Goal: Information Seeking & Learning: Learn about a topic

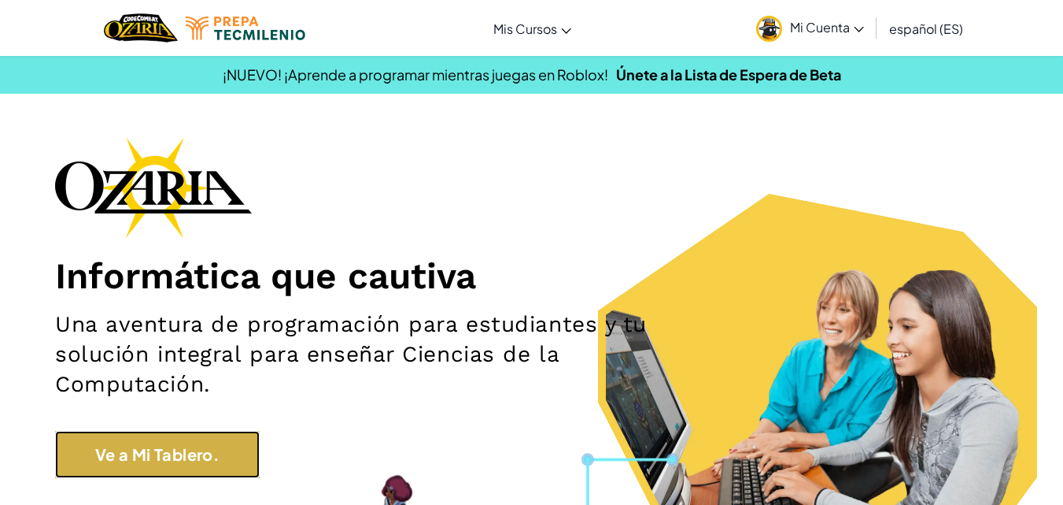
click at [192, 442] on link "Ve a Mi Tablero." at bounding box center [157, 454] width 205 height 47
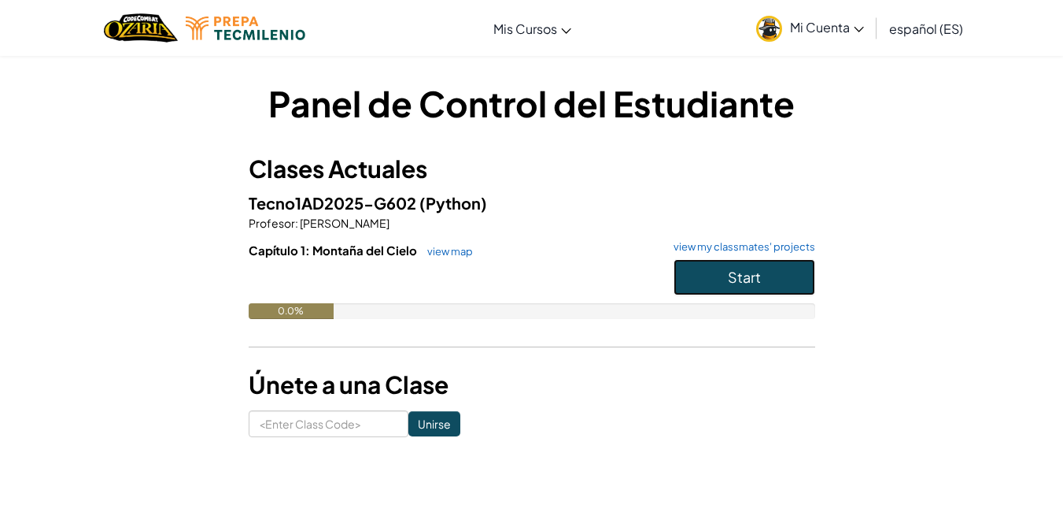
click at [779, 261] on button "Start" at bounding box center [745, 277] width 142 height 36
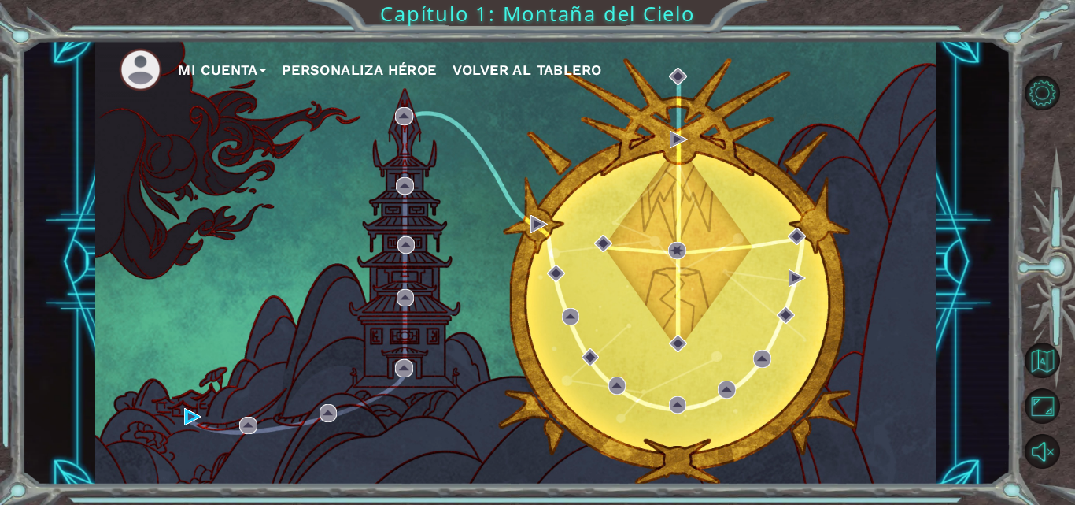
click at [329, 65] on button "Personaliza Héroe" at bounding box center [359, 70] width 155 height 24
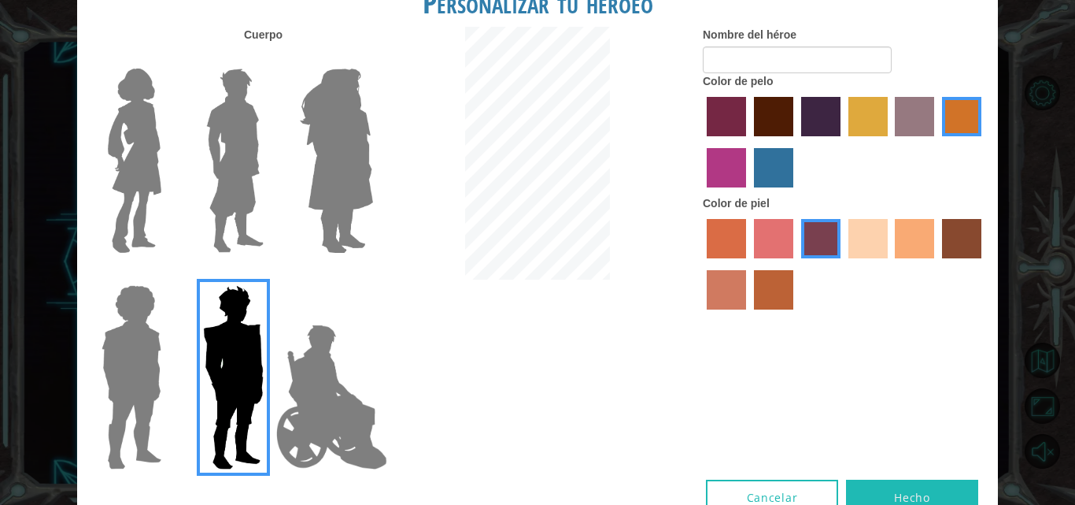
click at [153, 124] on img at bounding box center [135, 160] width 66 height 197
click at [168, 58] on input "Hero Connie" at bounding box center [168, 58] width 0 height 0
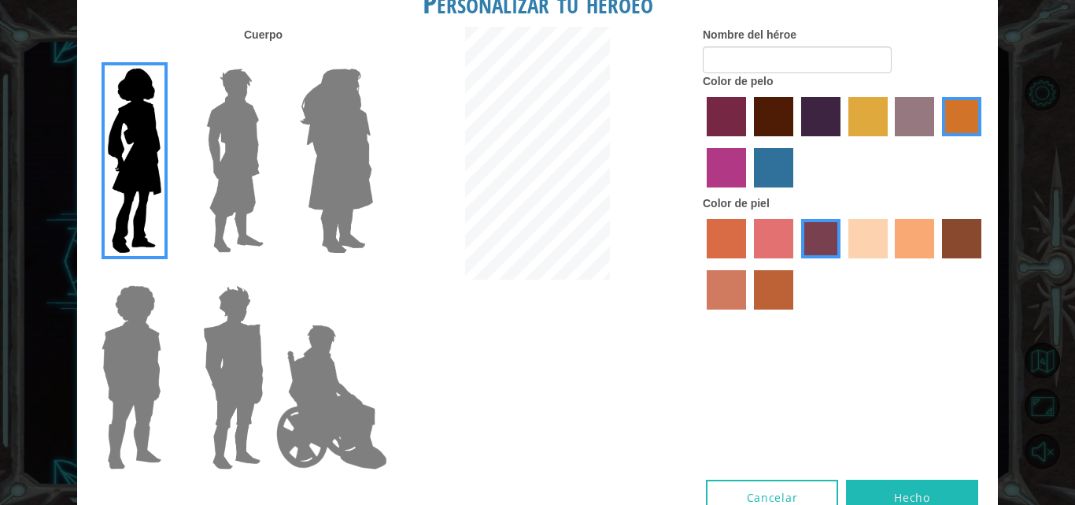
click at [775, 112] on label "maroon hair color" at bounding box center [773, 116] width 39 height 39
click at [749, 142] on input "maroon hair color" at bounding box center [749, 142] width 0 height 0
click at [775, 112] on label "maroon hair color" at bounding box center [773, 116] width 39 height 39
click at [749, 142] on input "maroon hair color" at bounding box center [749, 142] width 0 height 0
click at [905, 230] on label "tacao skin color" at bounding box center [914, 238] width 39 height 39
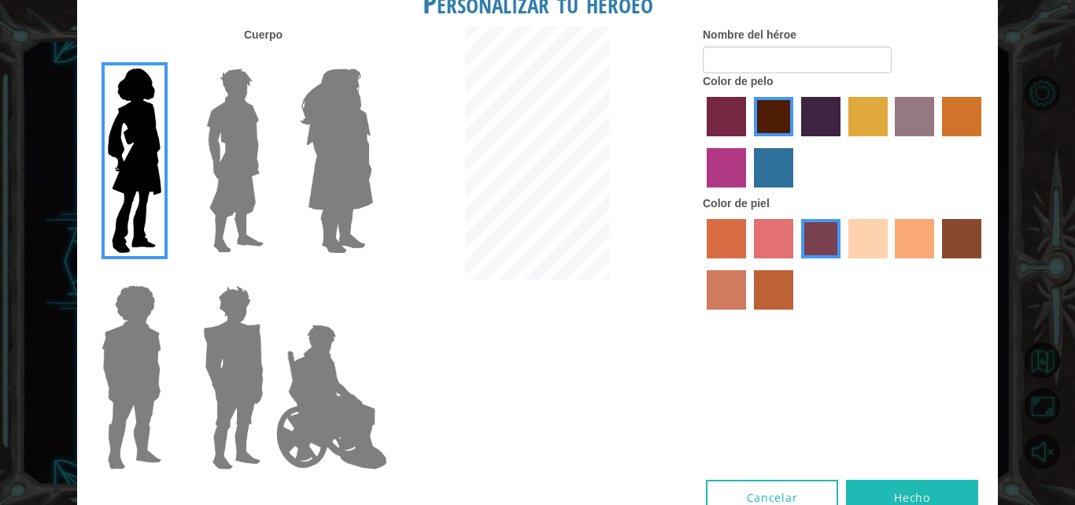
click at [890, 264] on input "tacao skin color" at bounding box center [890, 264] width 0 height 0
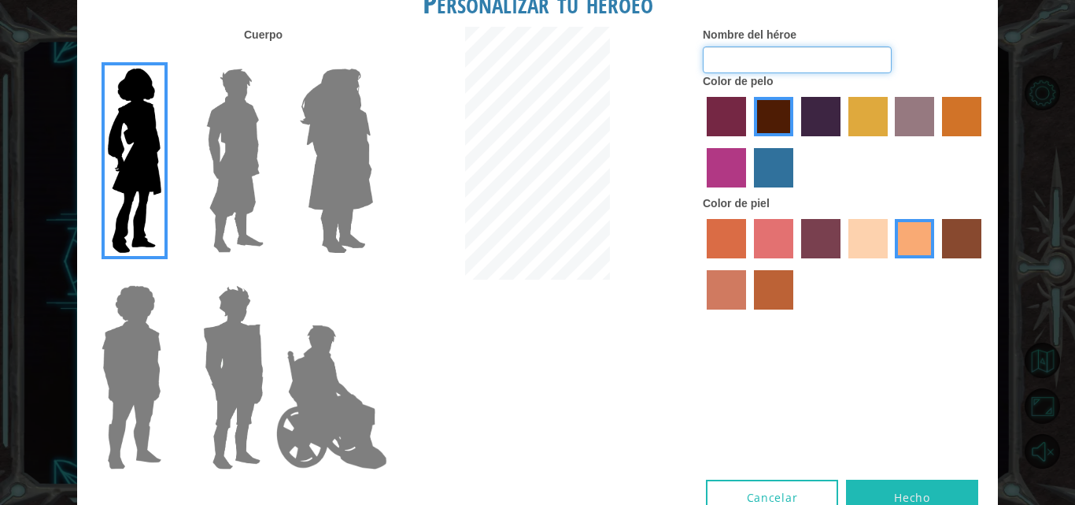
click at [806, 69] on input "Nombre del héroe" at bounding box center [797, 59] width 189 height 27
type input "Abril"
click at [889, 496] on button "Hecho" at bounding box center [912, 496] width 132 height 35
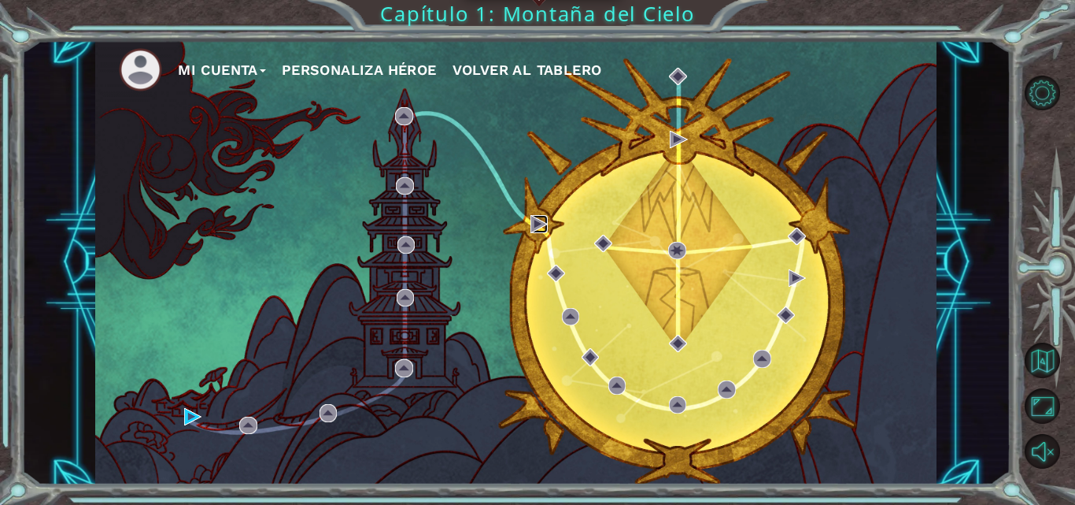
click at [535, 227] on img at bounding box center [539, 223] width 17 height 17
click at [534, 227] on img at bounding box center [539, 223] width 17 height 17
click at [535, 227] on img at bounding box center [539, 223] width 17 height 17
click at [405, 109] on img at bounding box center [403, 115] width 17 height 17
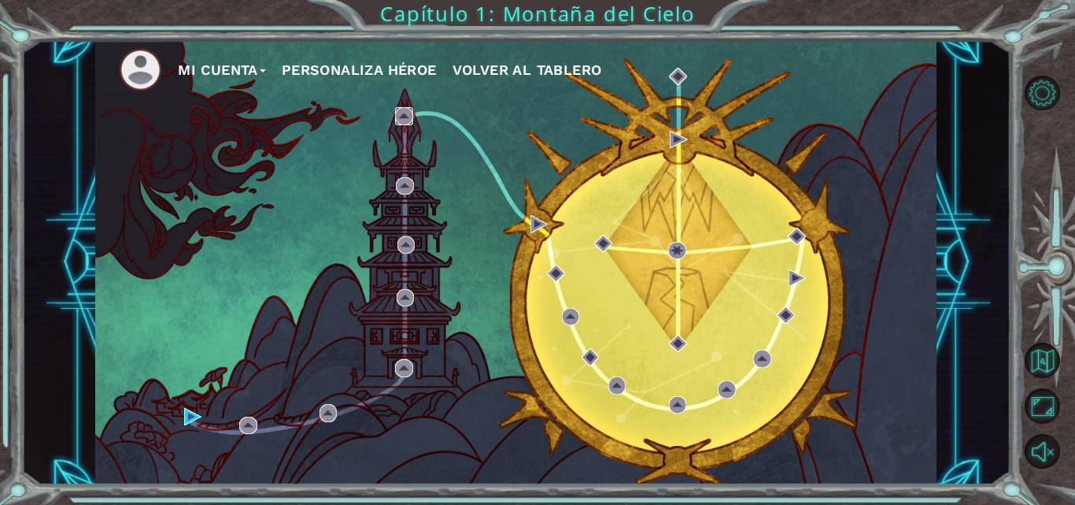
click at [402, 109] on img at bounding box center [403, 115] width 17 height 17
click at [190, 415] on img at bounding box center [192, 416] width 17 height 17
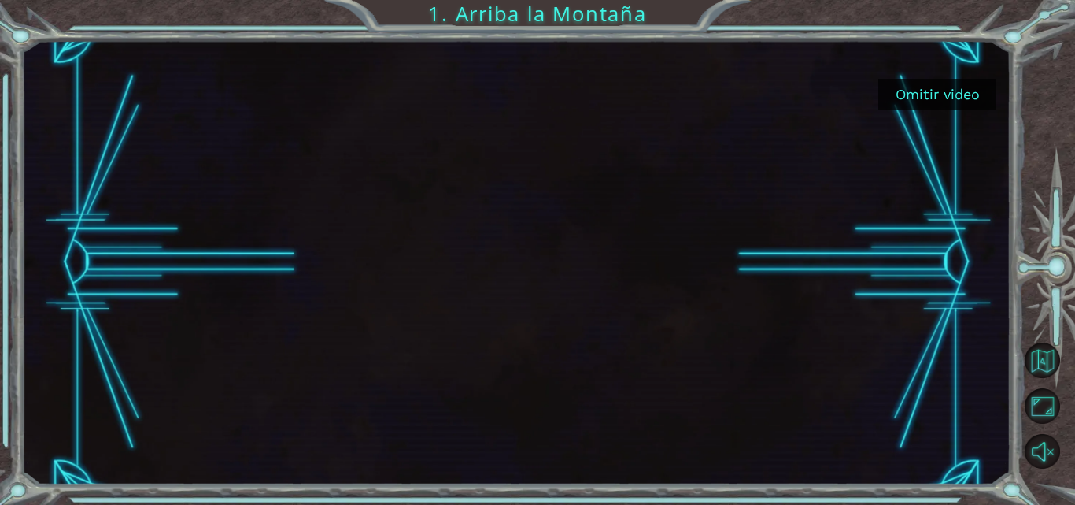
click at [922, 90] on button "Omitir video" at bounding box center [937, 94] width 118 height 31
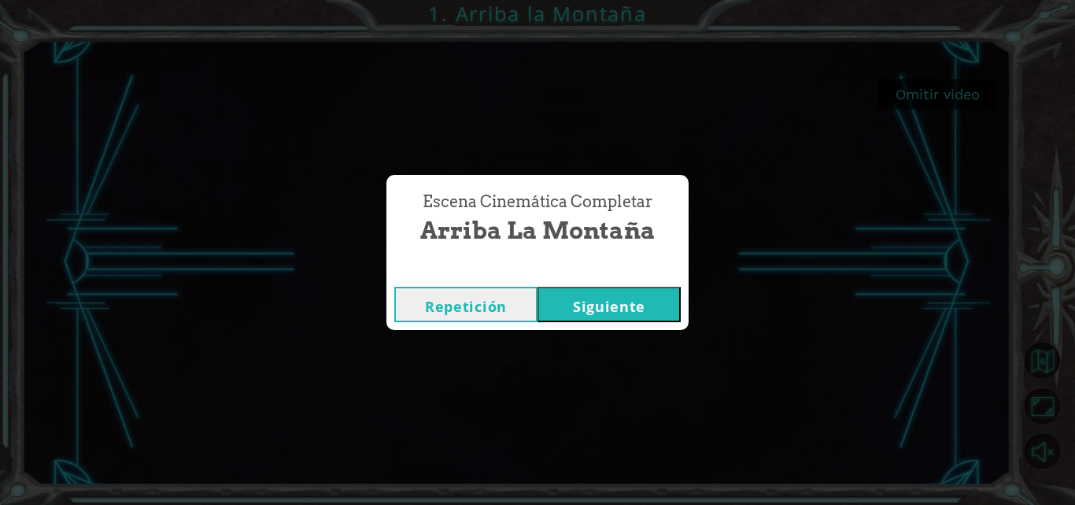
click at [625, 295] on button "Siguiente" at bounding box center [609, 304] width 143 height 35
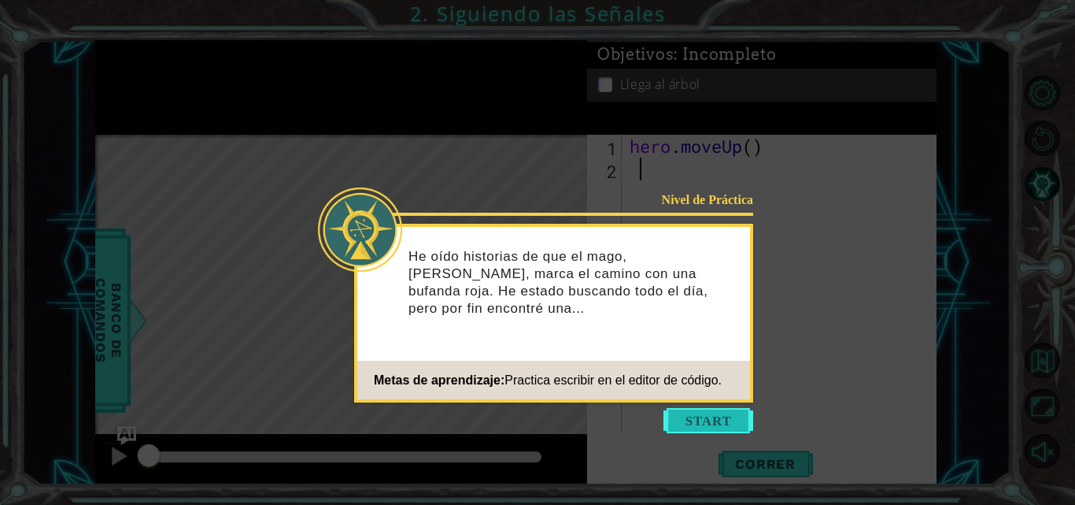
click at [717, 416] on button "Start" at bounding box center [709, 420] width 90 height 25
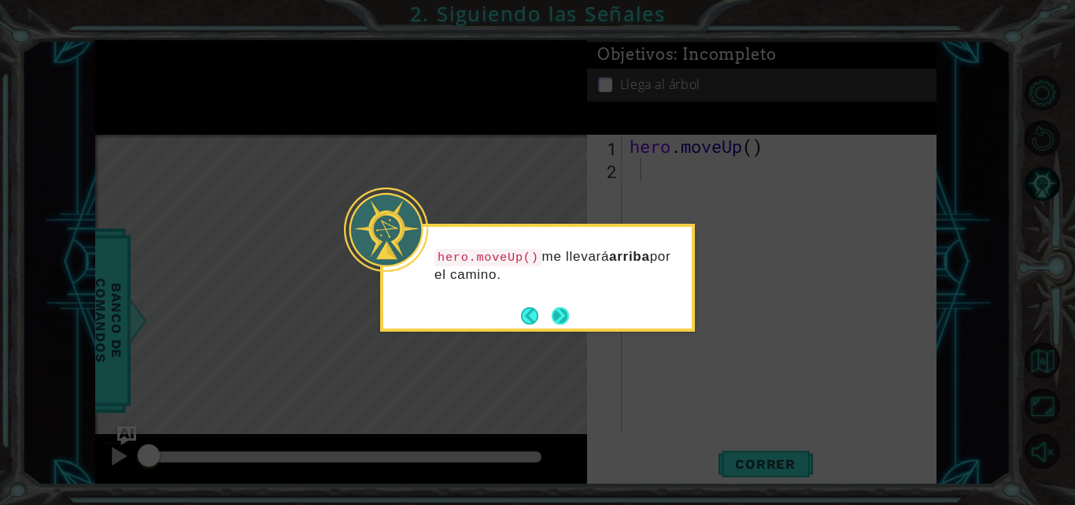
click at [564, 311] on button "Next" at bounding box center [560, 315] width 17 height 17
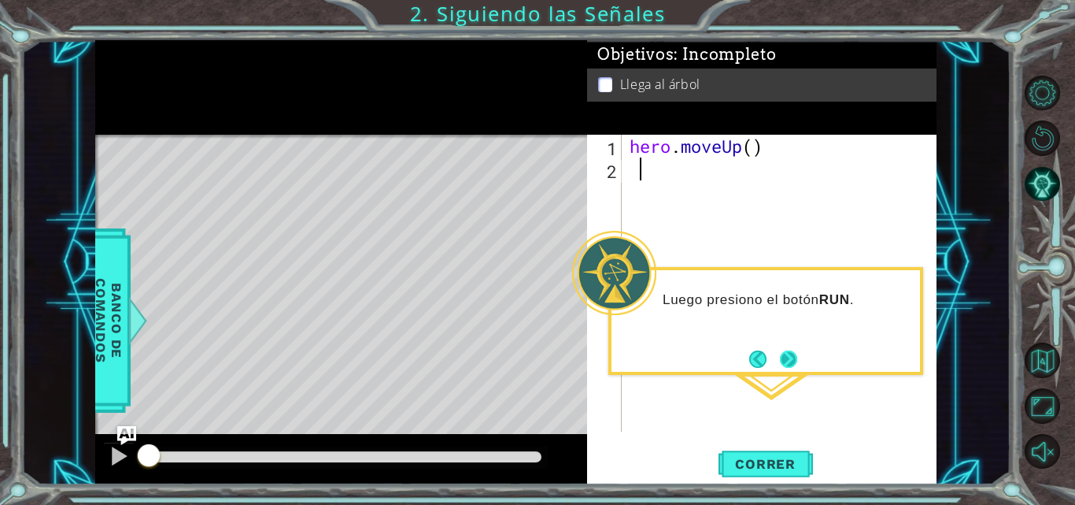
click at [788, 352] on button "Next" at bounding box center [788, 358] width 17 height 17
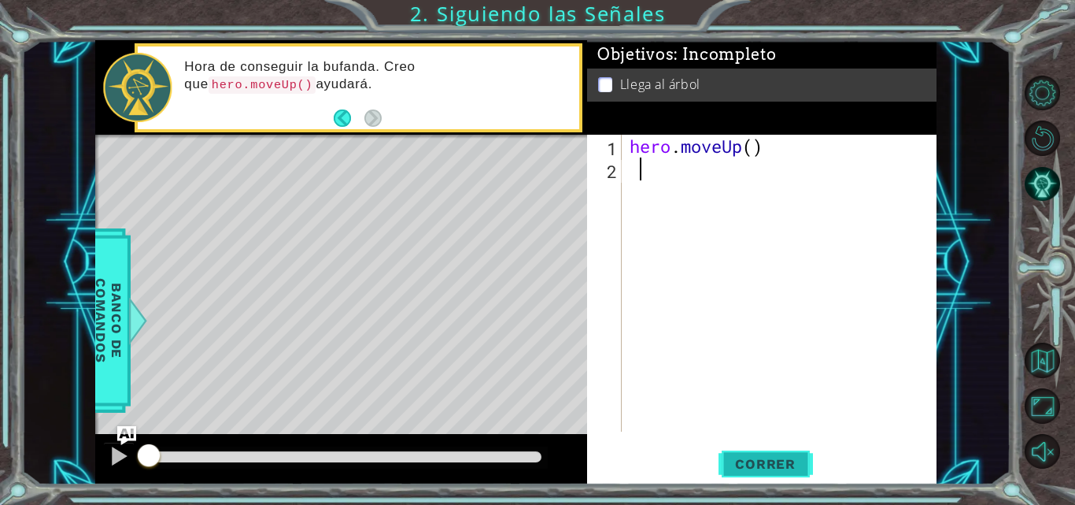
click at [777, 458] on span "Correr" at bounding box center [765, 464] width 92 height 16
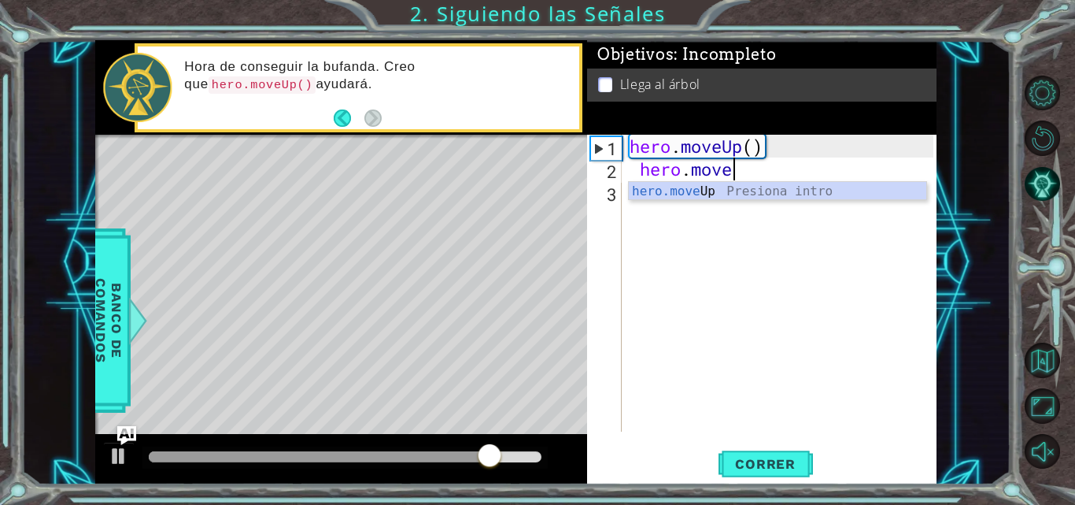
scroll to position [0, 5]
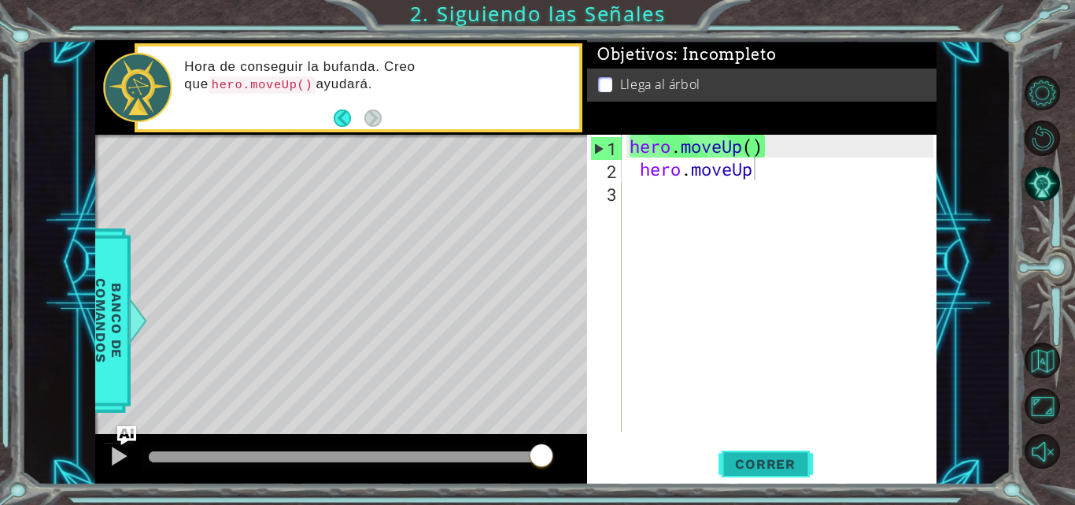
click at [758, 468] on span "Correr" at bounding box center [765, 464] width 92 height 16
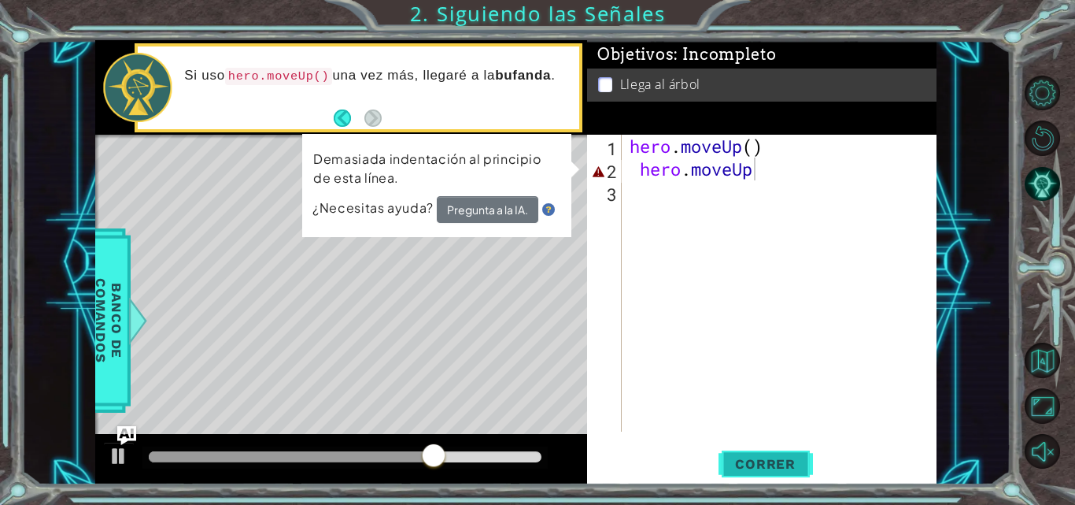
click at [742, 460] on span "Correr" at bounding box center [765, 464] width 92 height 16
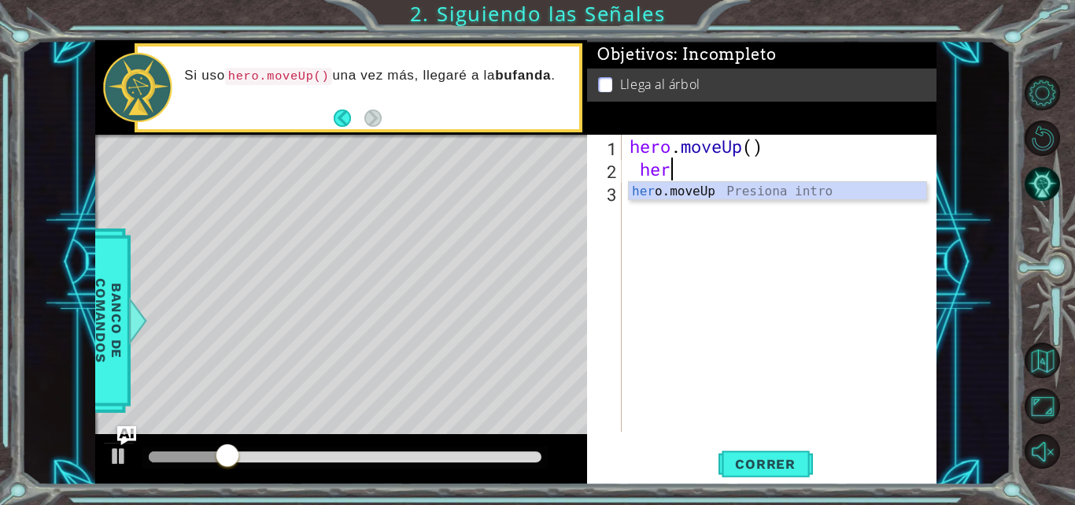
scroll to position [0, 1]
type textarea "h"
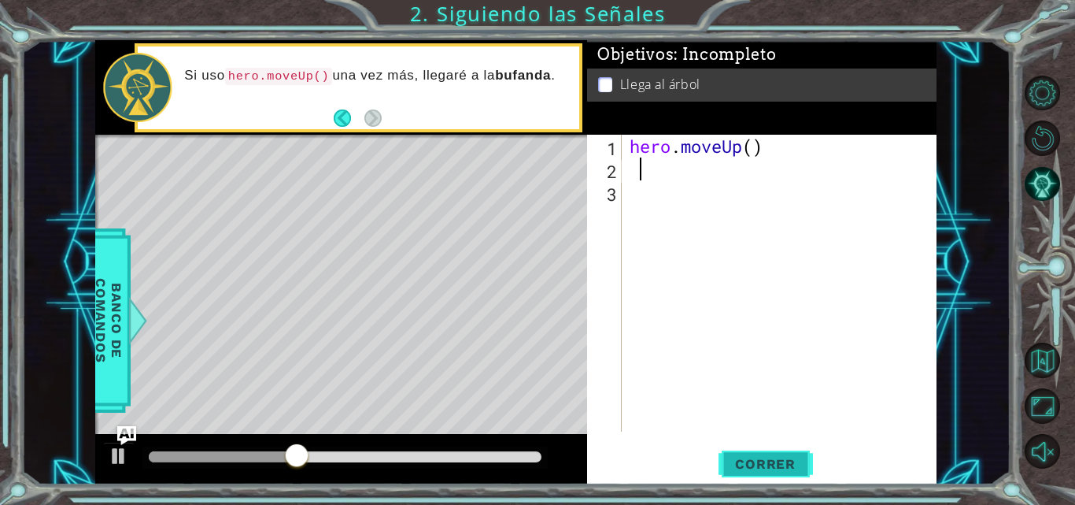
click at [766, 462] on span "Correr" at bounding box center [765, 464] width 92 height 16
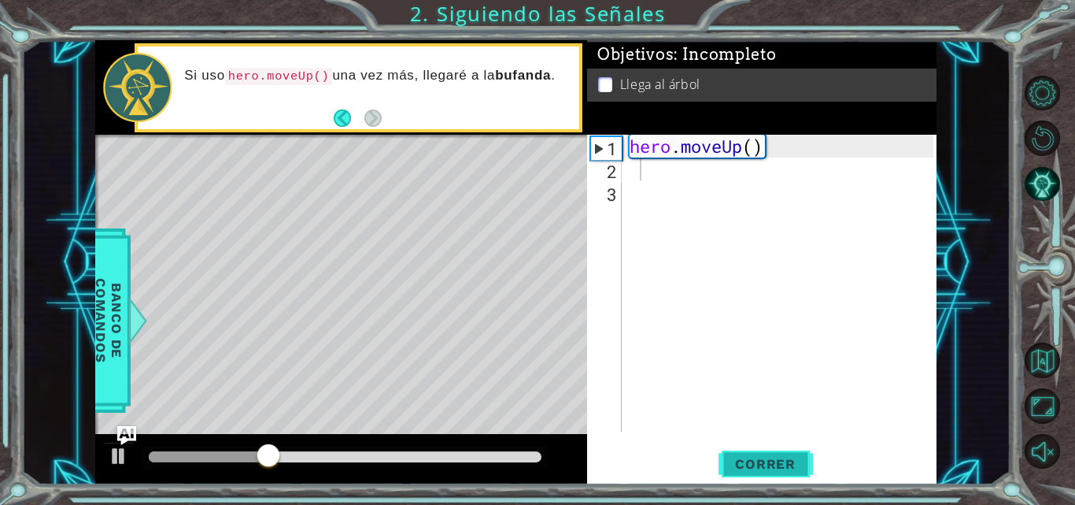
click at [766, 462] on span "Correr" at bounding box center [765, 464] width 92 height 16
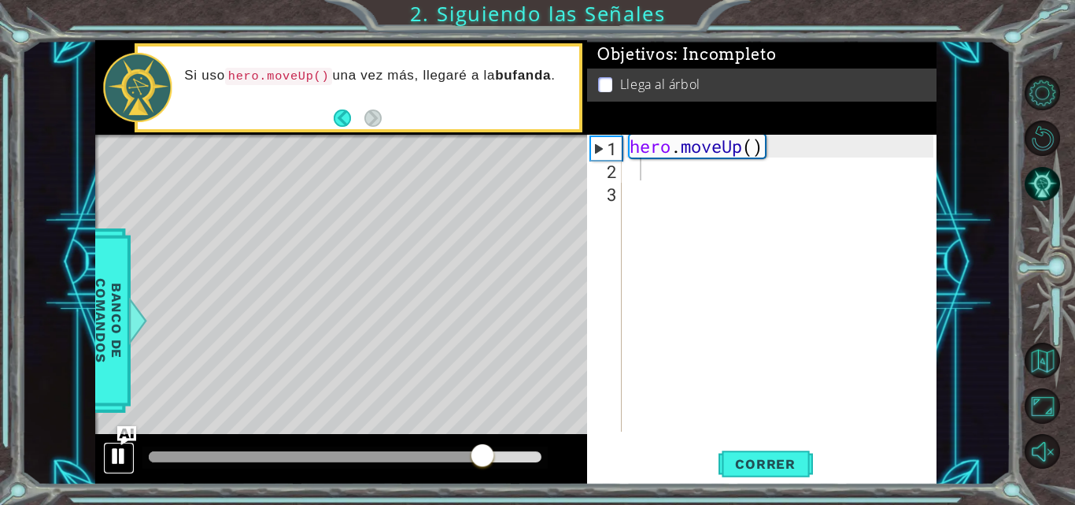
click at [124, 448] on div at bounding box center [119, 456] width 20 height 20
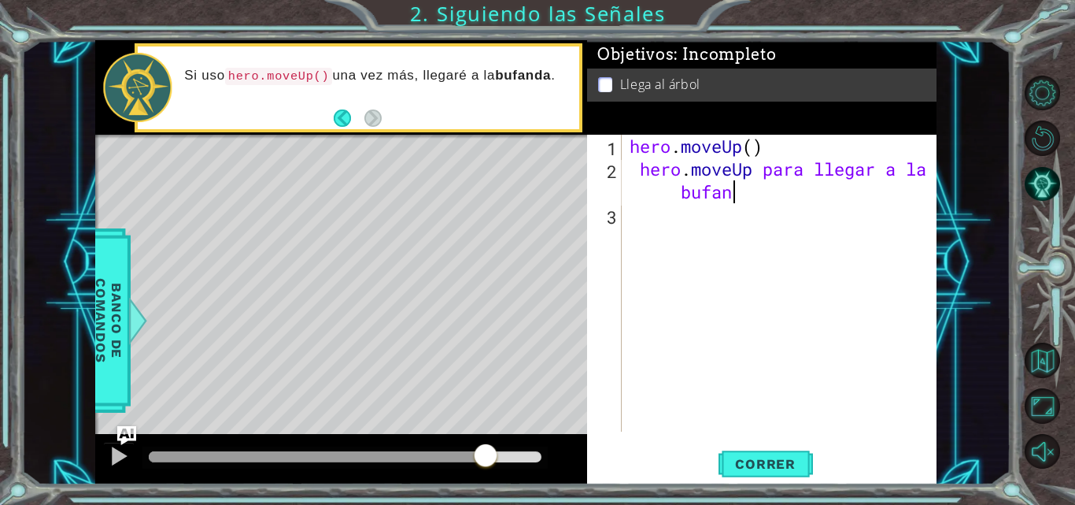
scroll to position [0, 17]
click at [758, 464] on span "Correr" at bounding box center [765, 464] width 92 height 16
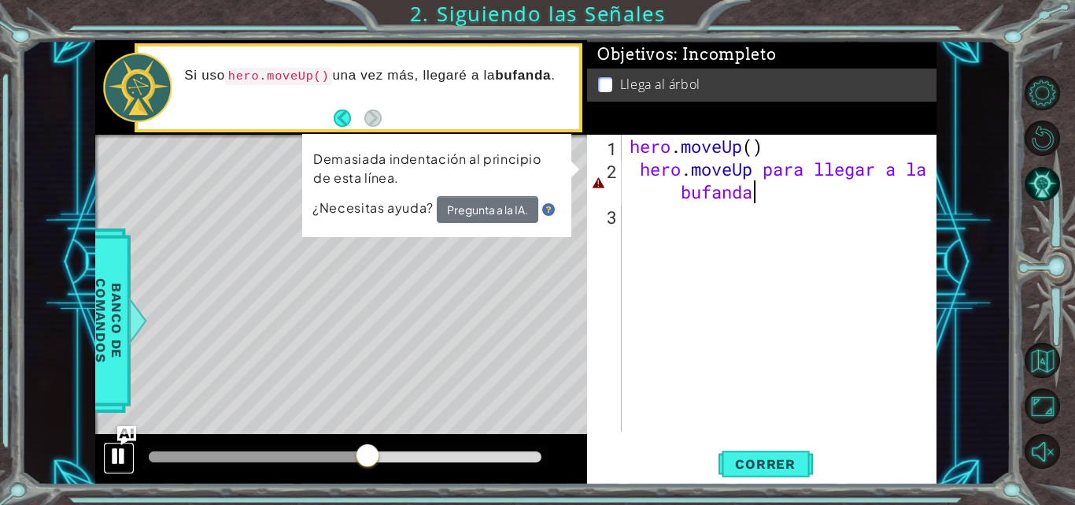
click at [123, 461] on div at bounding box center [119, 456] width 20 height 20
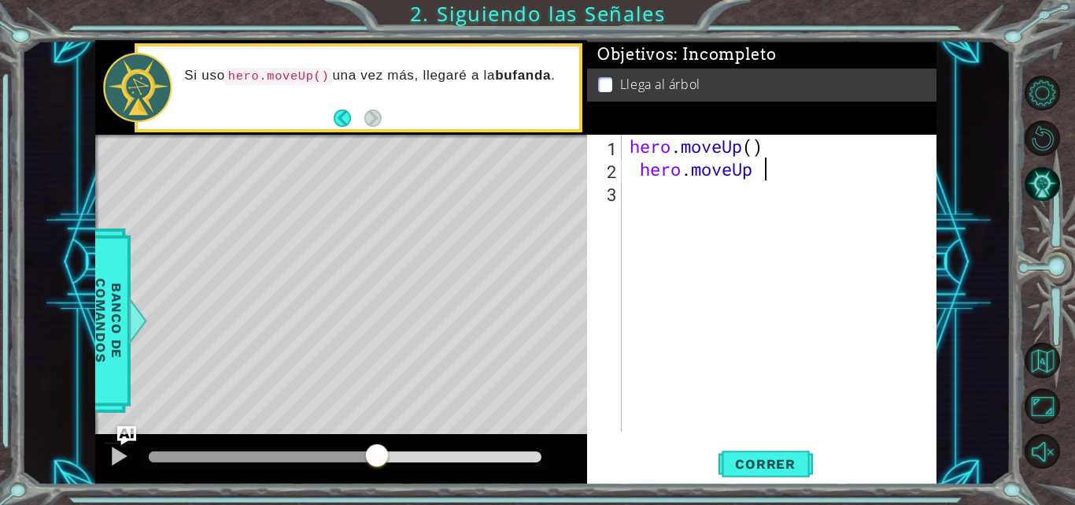
scroll to position [0, 2]
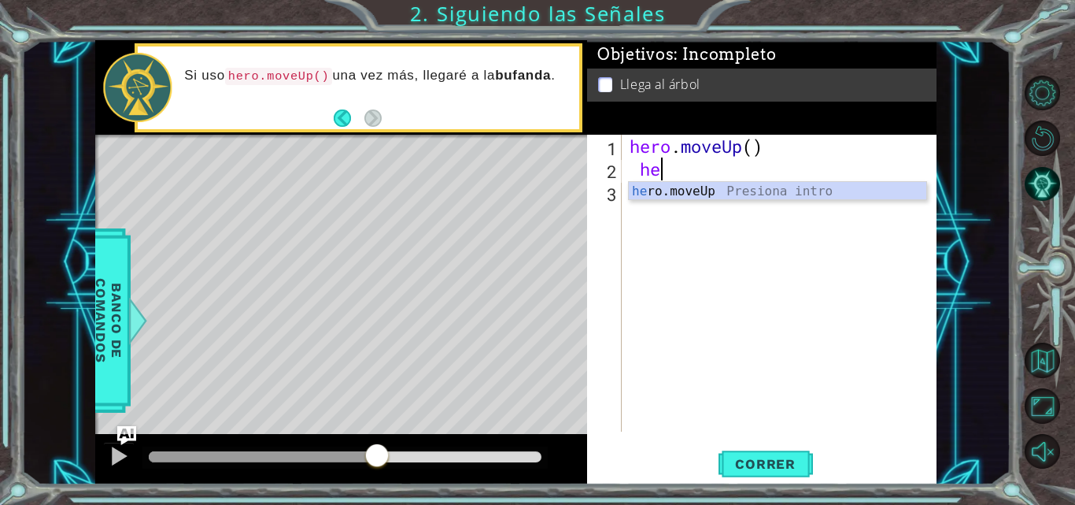
type textarea "h"
type textarea "hero.moveUp()"
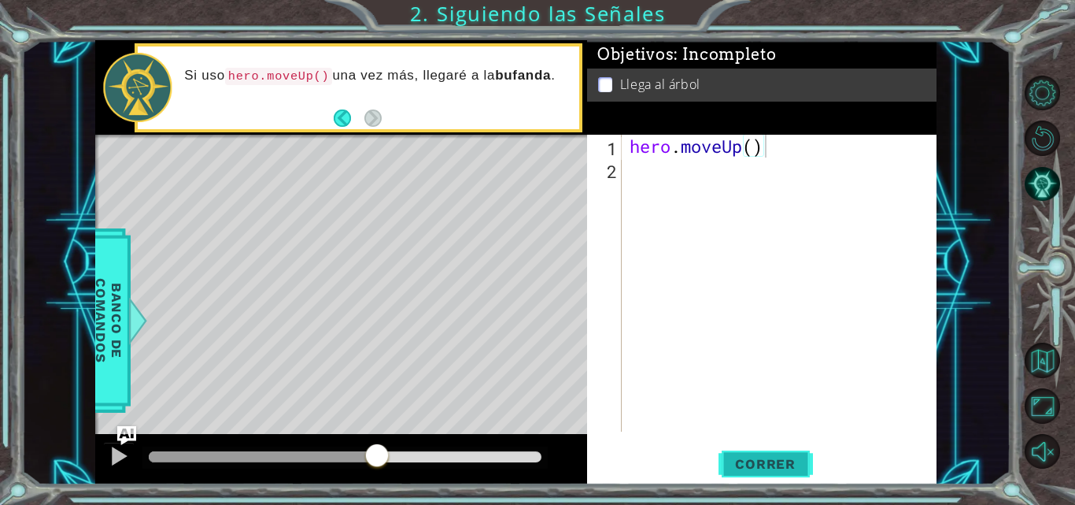
click at [751, 472] on button "Correr" at bounding box center [766, 463] width 94 height 35
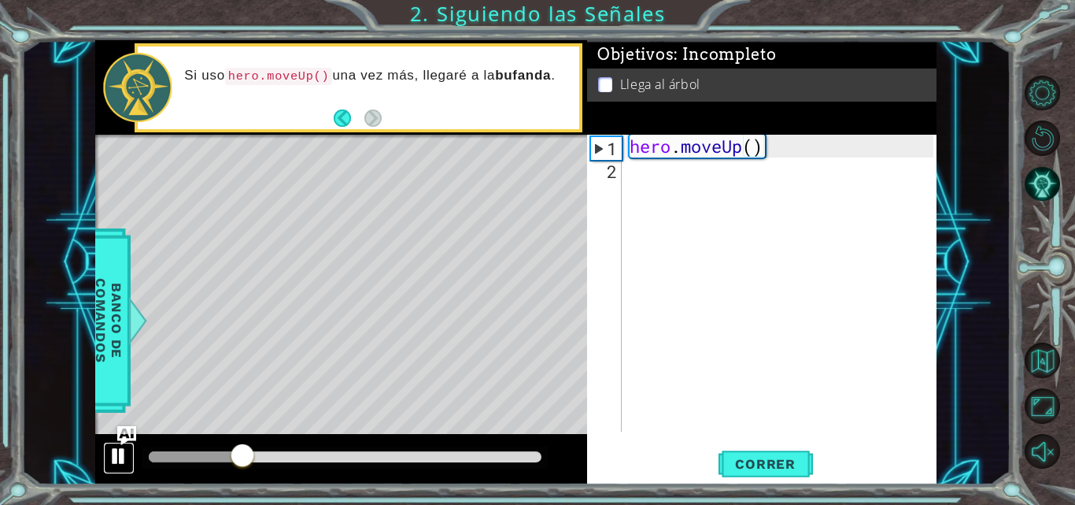
click at [124, 460] on div at bounding box center [119, 456] width 20 height 20
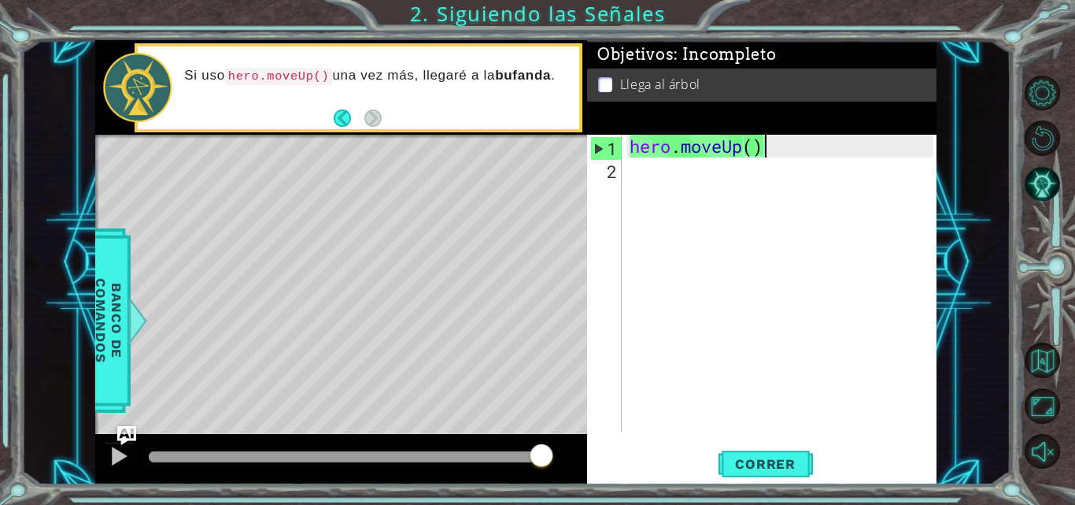
drag, startPoint x: 231, startPoint y: 454, endPoint x: 587, endPoint y: 389, distance: 361.7
click at [587, 389] on div "1 ההההההההההההההההההההההההההההההההההההההההההההההההההההההההההההההההההההההההההההה…" at bounding box center [515, 262] width 841 height 444
click at [113, 453] on div at bounding box center [119, 456] width 20 height 20
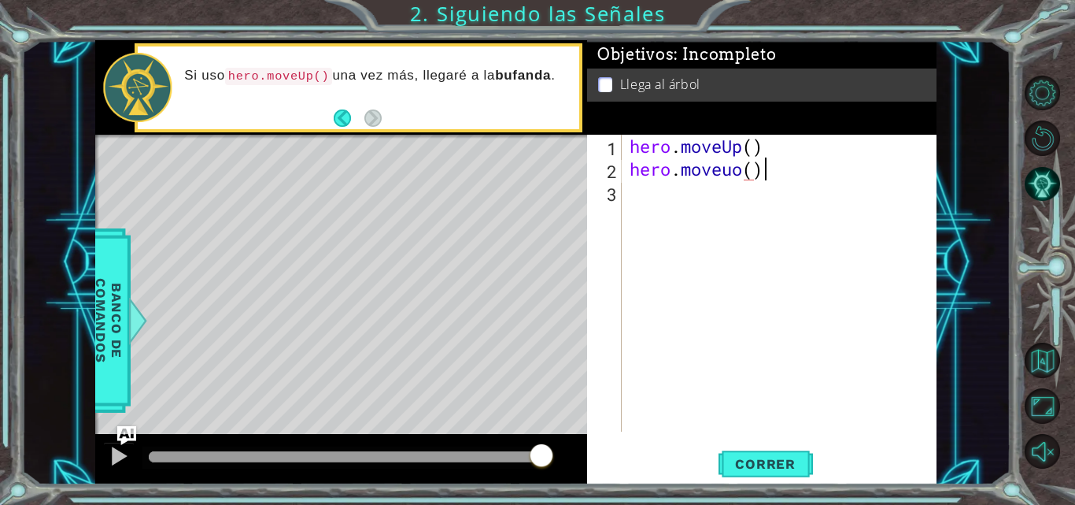
scroll to position [0, 6]
click at [744, 169] on div "hero . moveUp ( ) hero . moveuo ( )" at bounding box center [784, 306] width 315 height 342
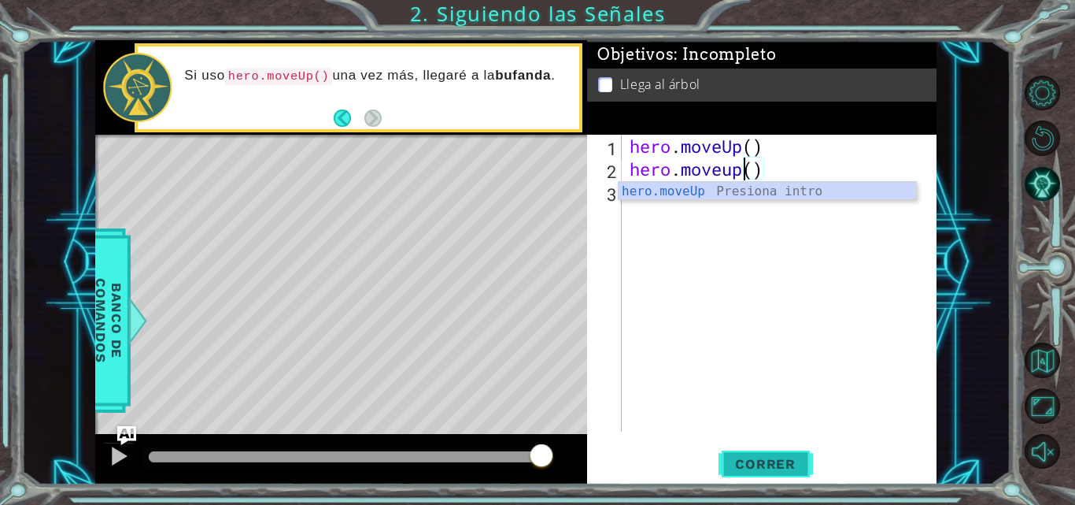
click at [764, 460] on span "Correr" at bounding box center [765, 464] width 92 height 16
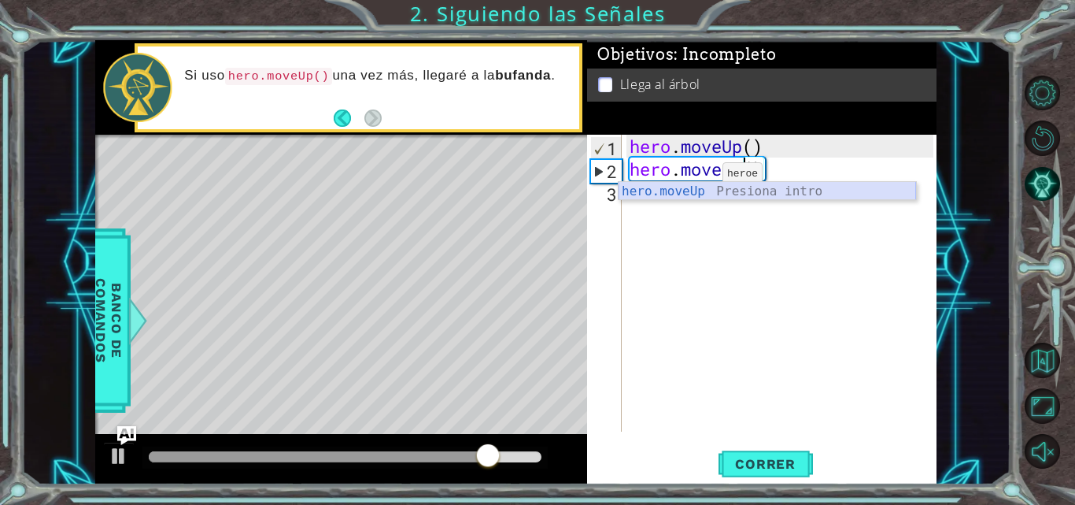
click at [743, 190] on div "hero.moveUp Presiona intro" at bounding box center [768, 210] width 298 height 57
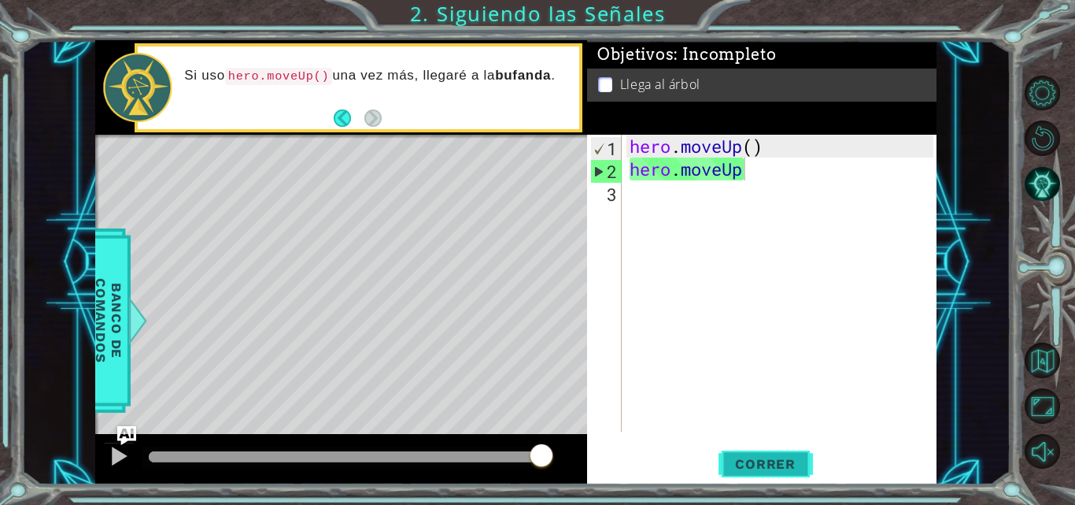
click at [745, 461] on span "Correr" at bounding box center [765, 464] width 92 height 16
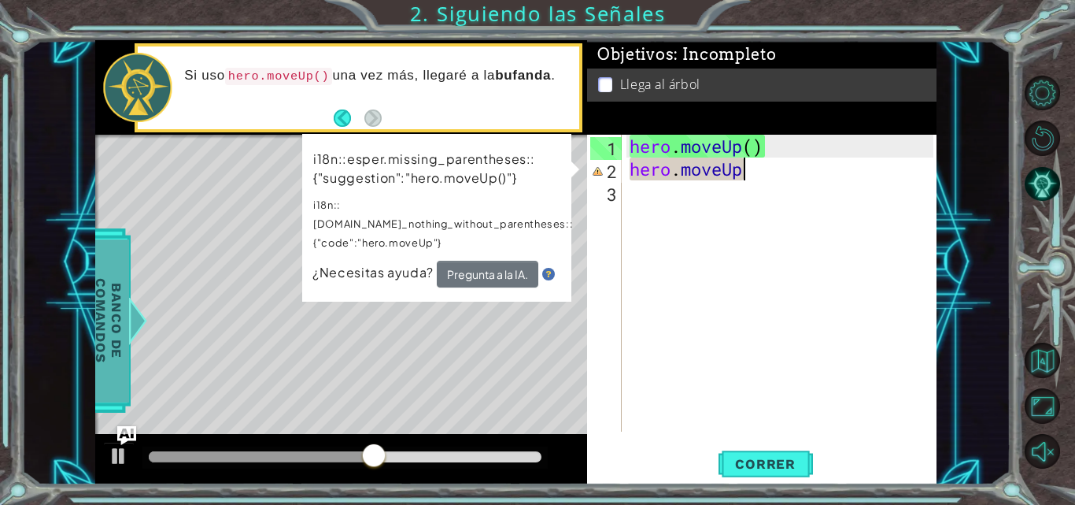
click at [124, 340] on span "Banco de comandos" at bounding box center [108, 320] width 41 height 163
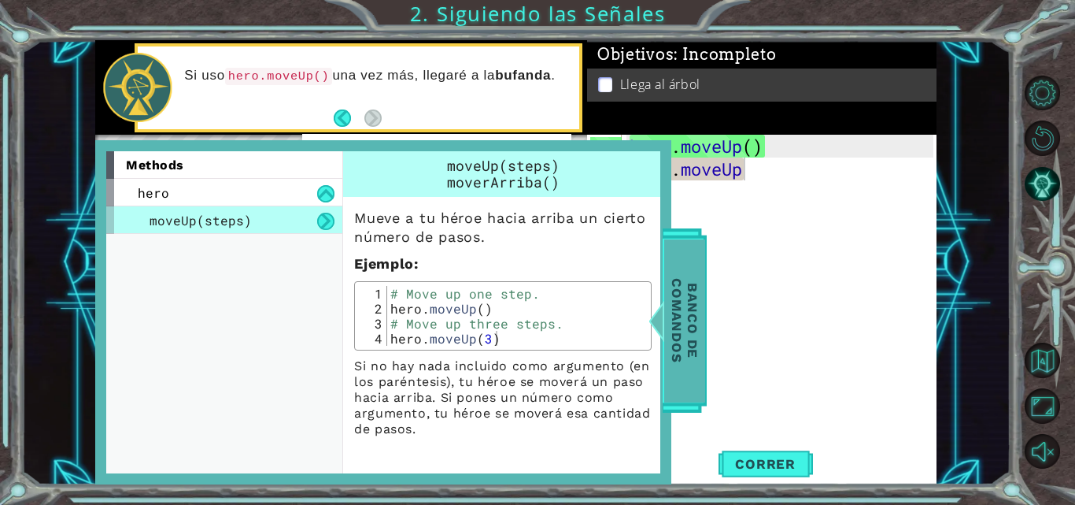
click at [682, 308] on span "Banco de comandos" at bounding box center [684, 320] width 41 height 163
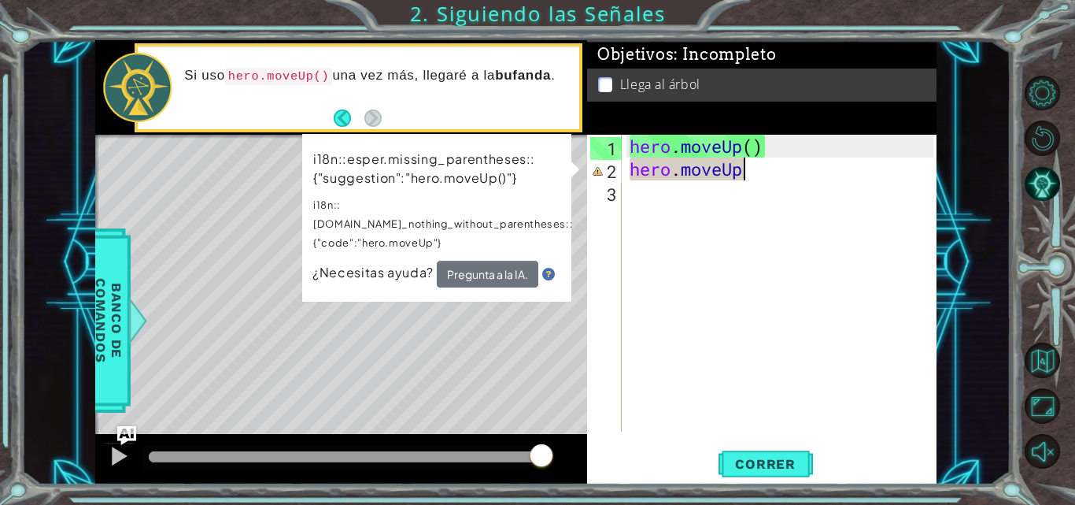
click at [780, 169] on div "hero . moveUp ( ) hero . moveUp" at bounding box center [784, 306] width 315 height 342
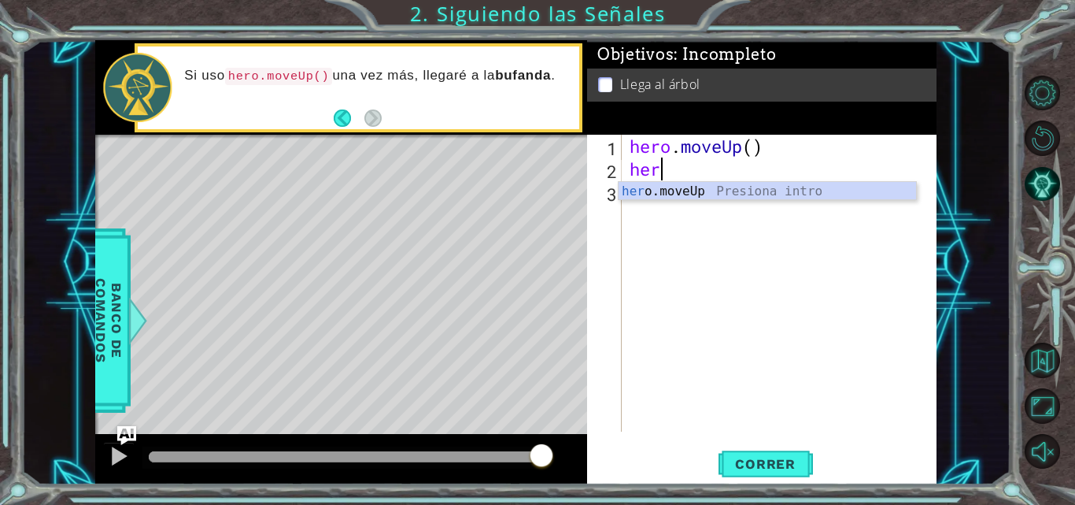
scroll to position [0, 0]
type textarea "h"
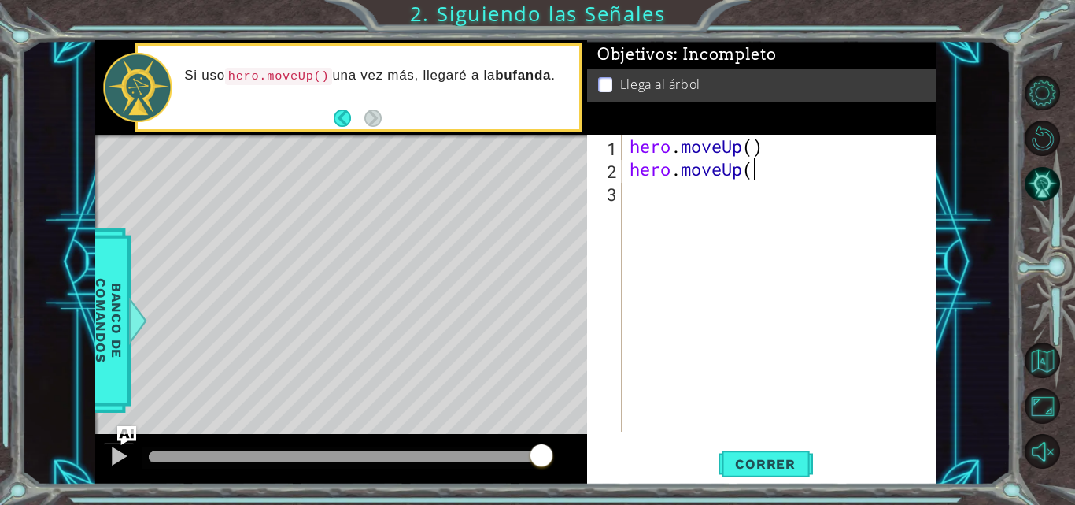
scroll to position [0, 6]
type textarea "hero.moveUp()"
click at [776, 468] on span "Correr" at bounding box center [765, 464] width 92 height 16
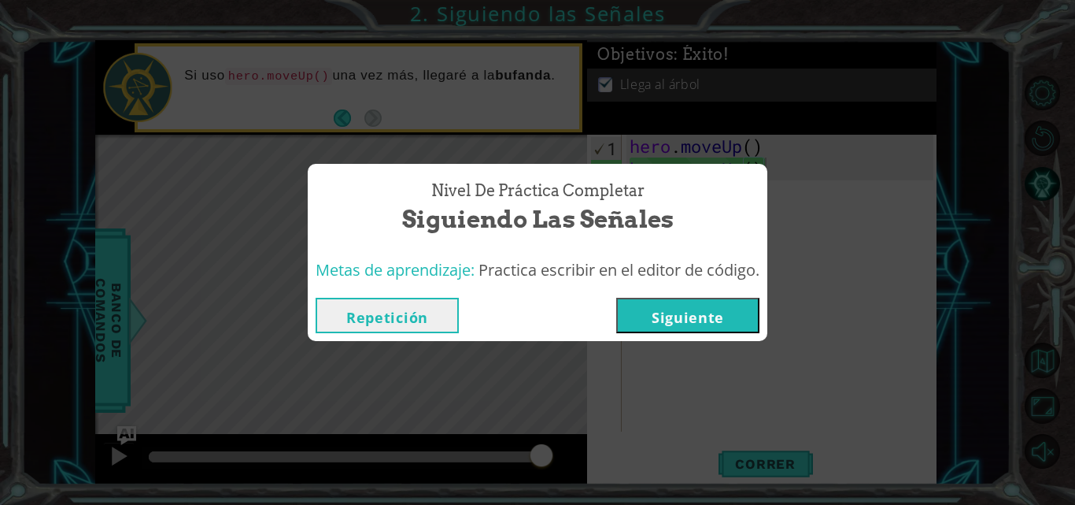
click at [698, 318] on button "Siguiente" at bounding box center [687, 315] width 143 height 35
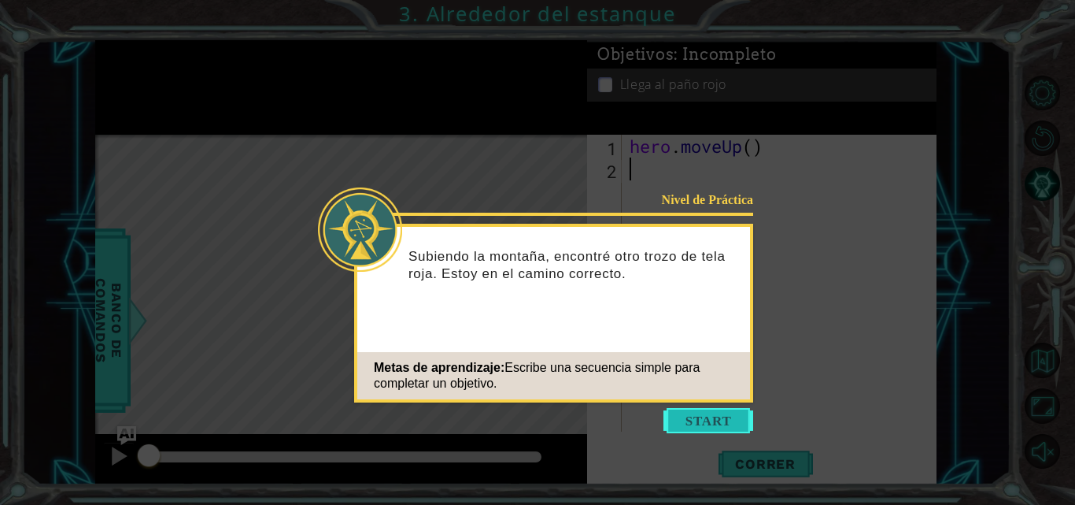
click at [697, 415] on button "Start" at bounding box center [709, 420] width 90 height 25
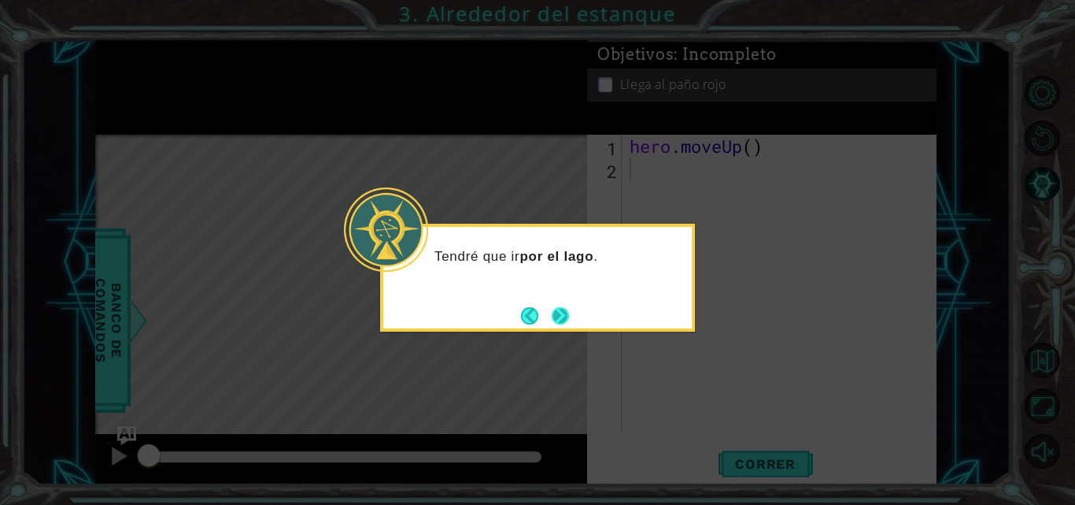
click at [564, 316] on button "Next" at bounding box center [560, 315] width 17 height 17
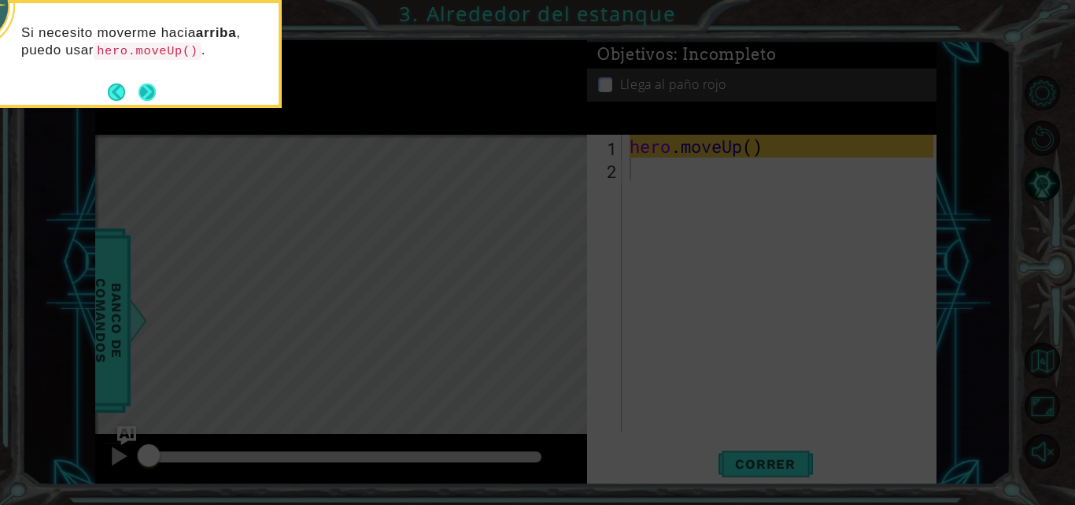
click at [146, 98] on button "Next" at bounding box center [147, 91] width 17 height 17
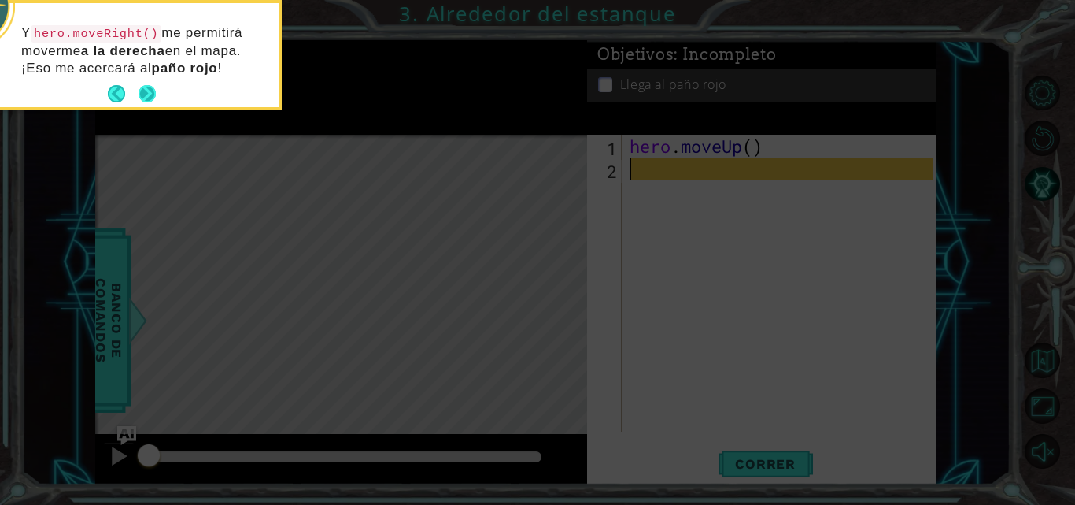
click at [146, 87] on button "Next" at bounding box center [147, 93] width 17 height 17
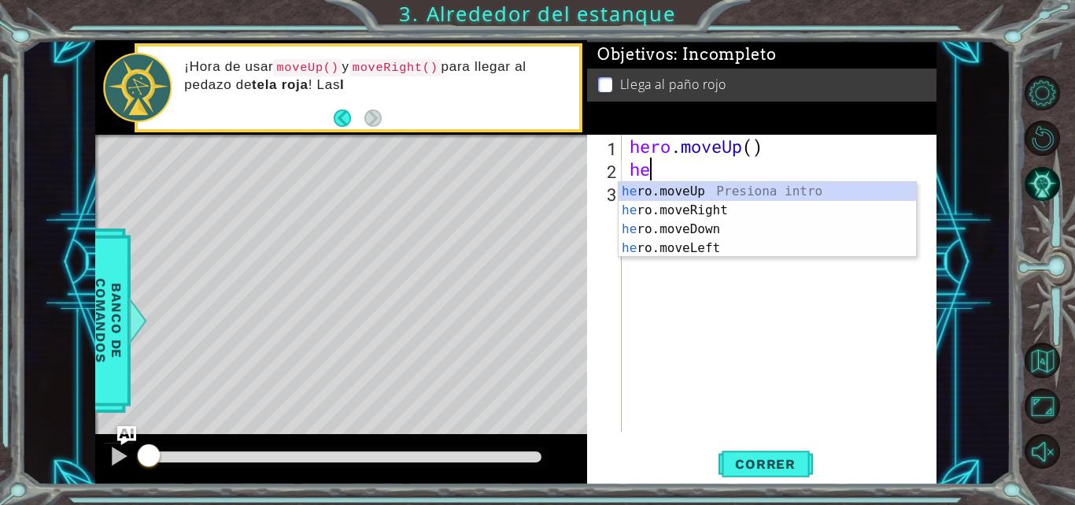
scroll to position [0, 1]
type textarea "hero"
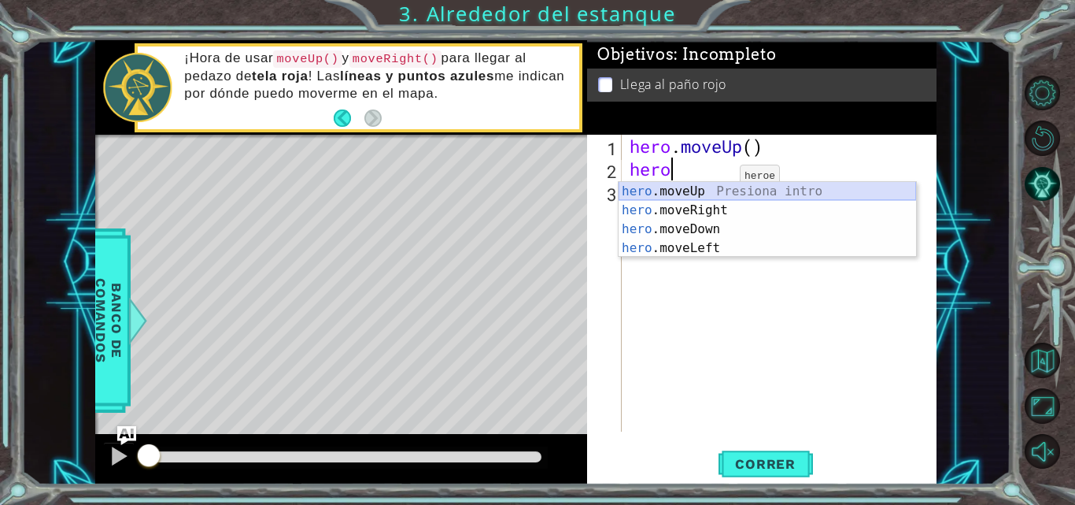
click at [708, 188] on div "hero .moveUp Presiona intro hero .moveRight Presiona intro hero .moveDown Presi…" at bounding box center [768, 238] width 298 height 113
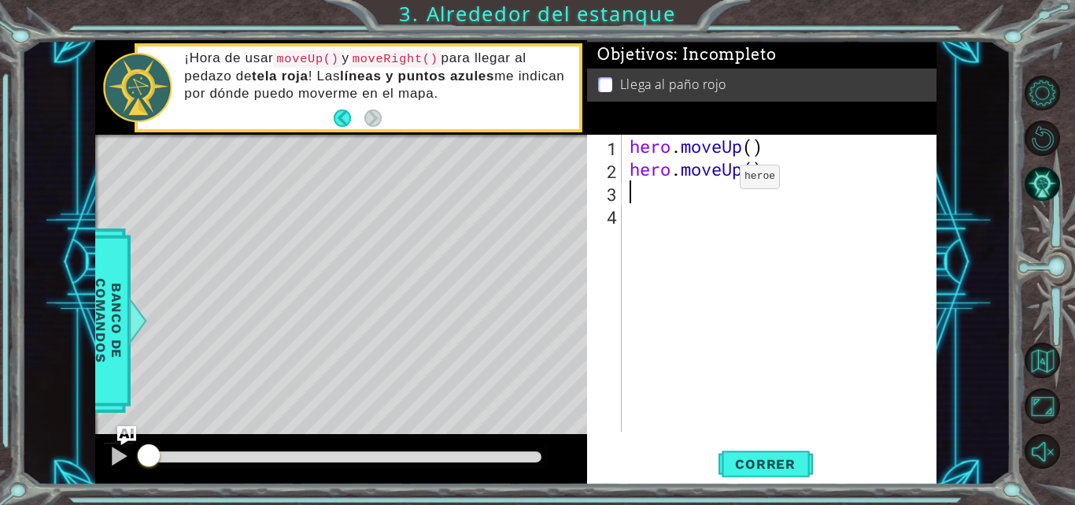
scroll to position [0, 0]
click at [749, 458] on span "Correr" at bounding box center [765, 464] width 92 height 16
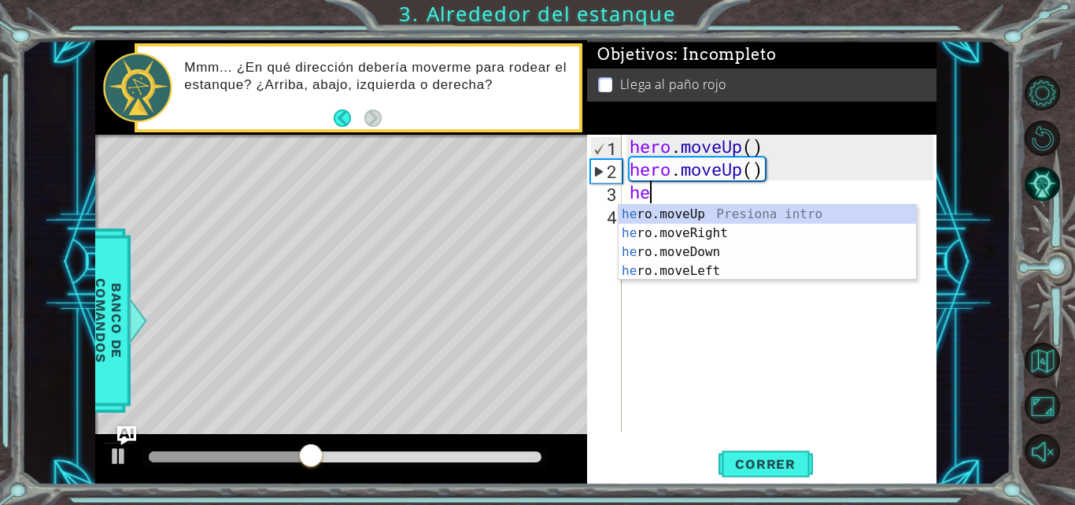
scroll to position [0, 1]
type textarea "hero"
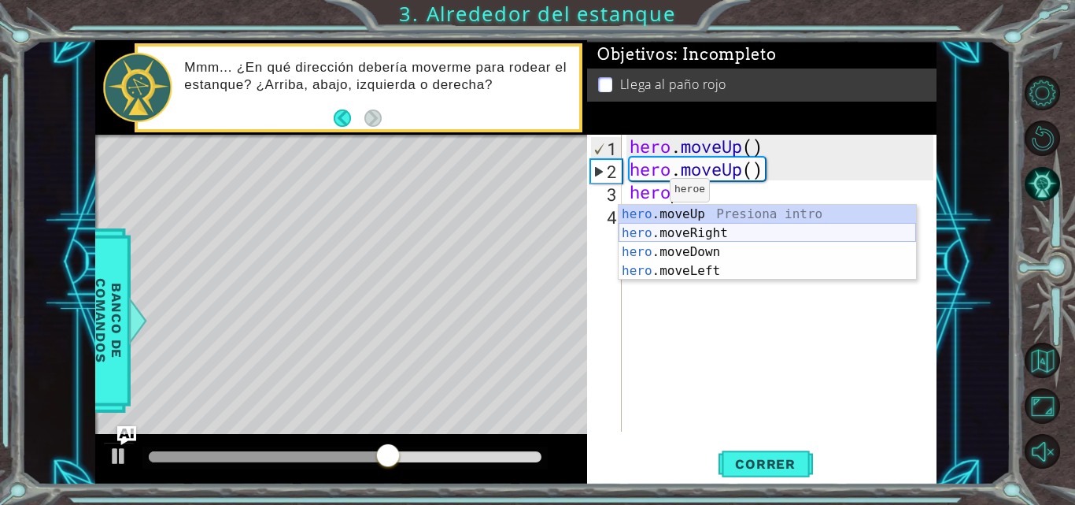
click at [682, 234] on div "hero .moveUp Presiona intro hero .moveRight Presiona intro hero .moveDown Presi…" at bounding box center [768, 261] width 298 height 113
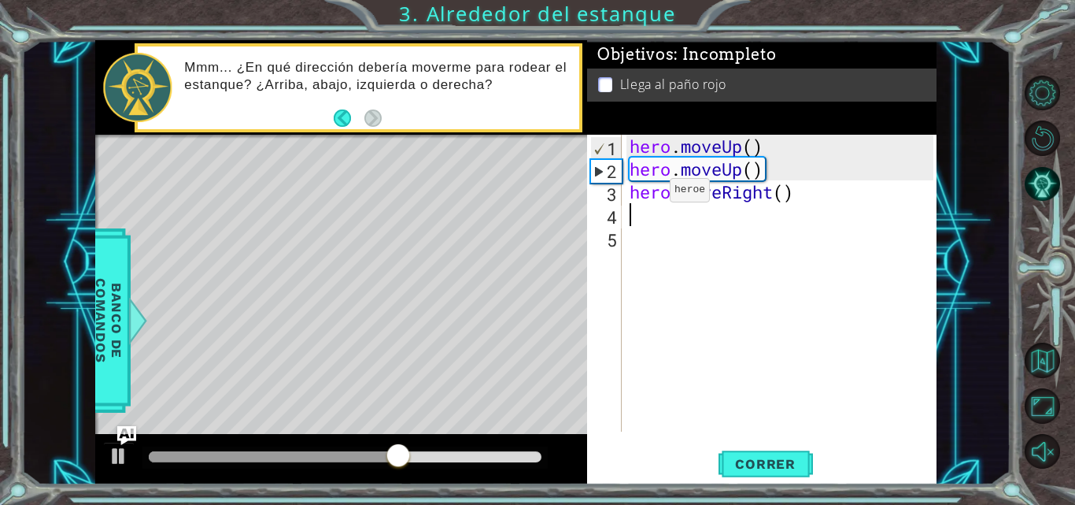
scroll to position [0, 0]
click at [758, 472] on button "Correr" at bounding box center [766, 463] width 94 height 35
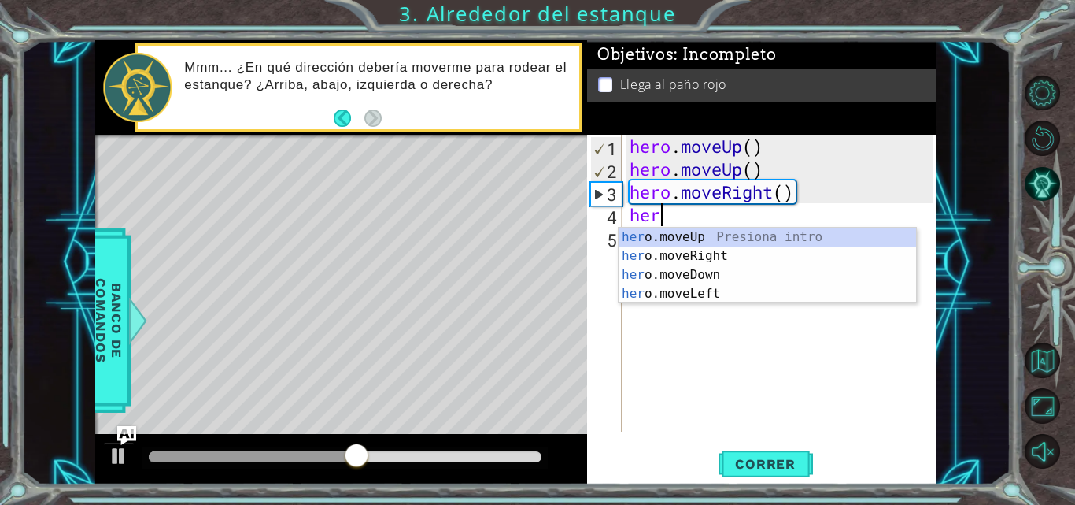
scroll to position [0, 1]
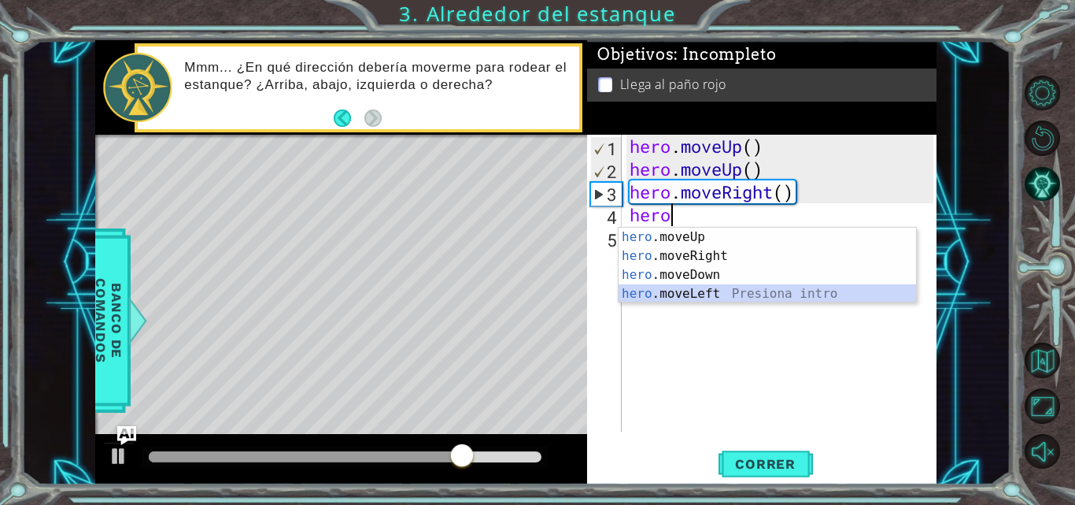
click at [700, 287] on div "hero .moveUp Presiona intro hero .moveRight Presiona intro hero .moveDown Presi…" at bounding box center [768, 283] width 298 height 113
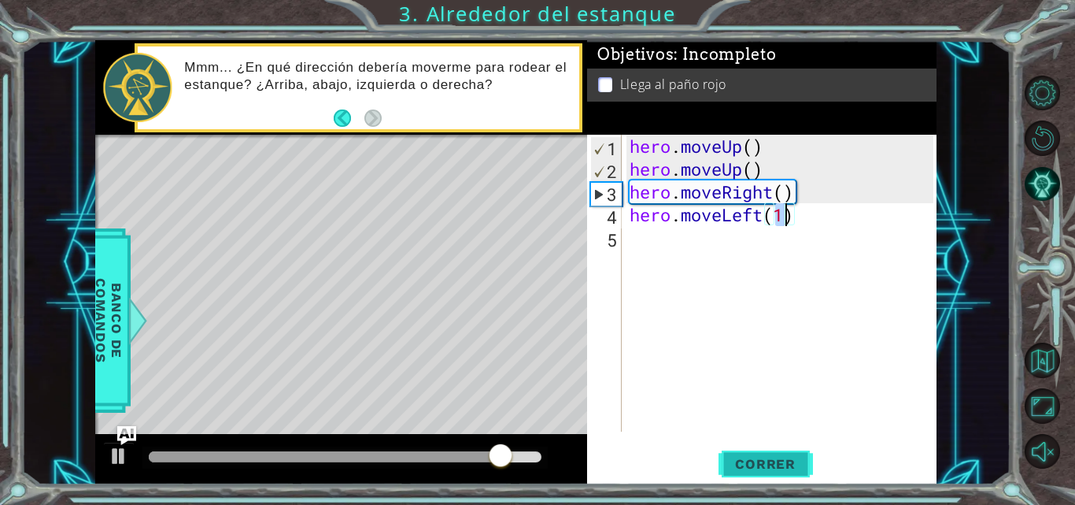
click at [740, 456] on span "Correr" at bounding box center [765, 464] width 92 height 16
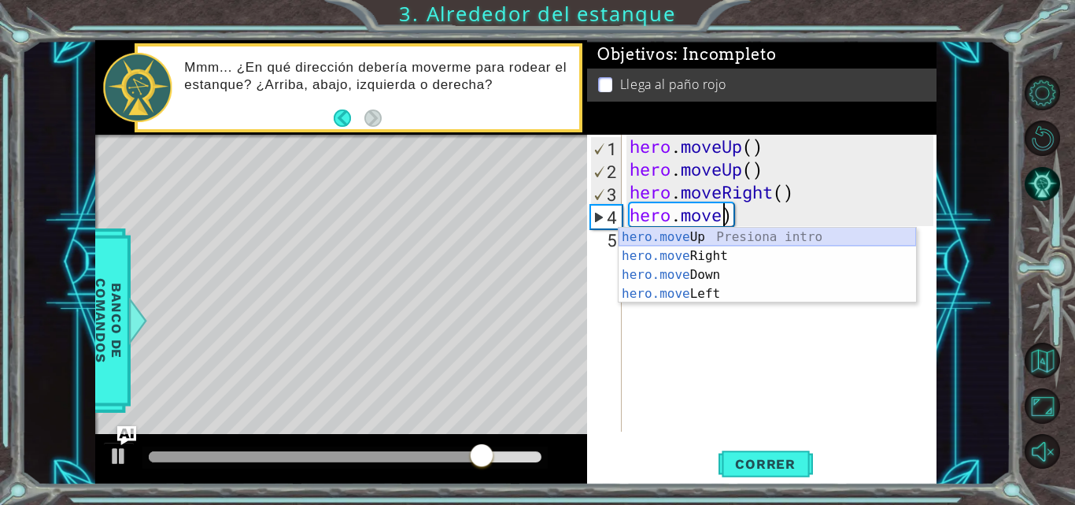
click at [786, 233] on div "hero.move Up Presiona intro hero.move Right Presiona intro hero.move Down Presi…" at bounding box center [768, 283] width 298 height 113
type textarea "hero.moveUp()"
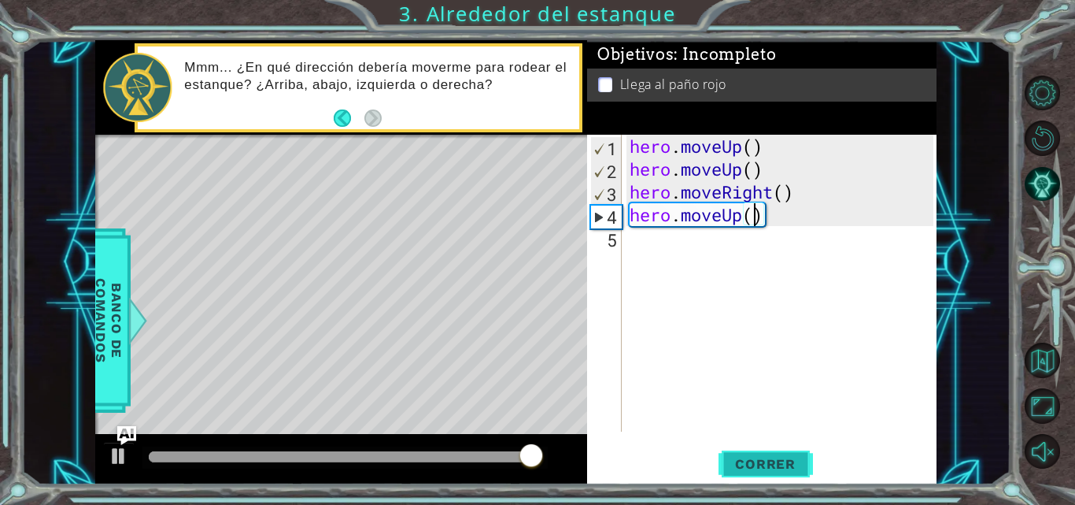
click at [771, 458] on span "Correr" at bounding box center [765, 464] width 92 height 16
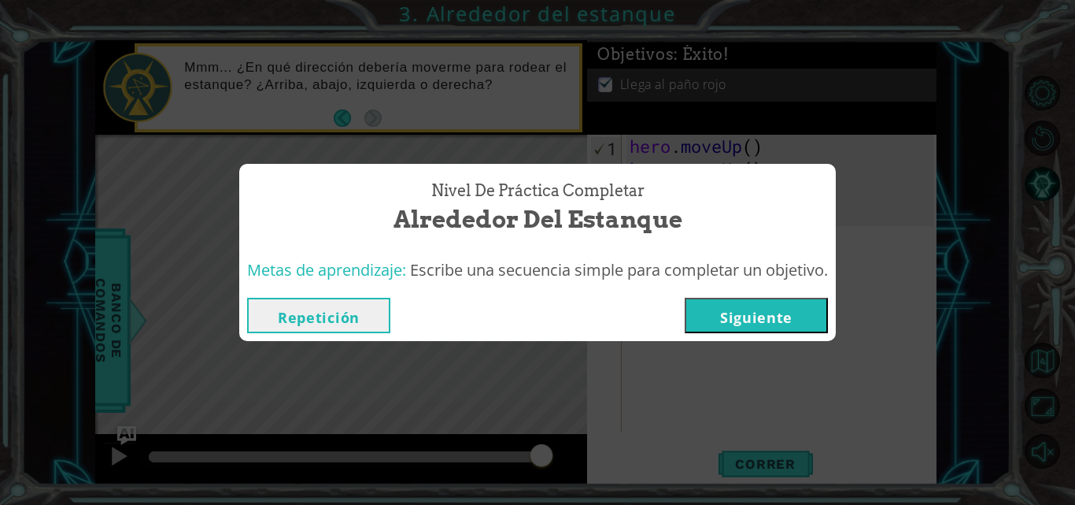
click at [629, 409] on div "Nivel de Práctica Completar Alrededor del estanque Metas de aprendizaje: Escrib…" at bounding box center [537, 252] width 1075 height 505
click at [331, 320] on button "Repetición" at bounding box center [318, 315] width 143 height 35
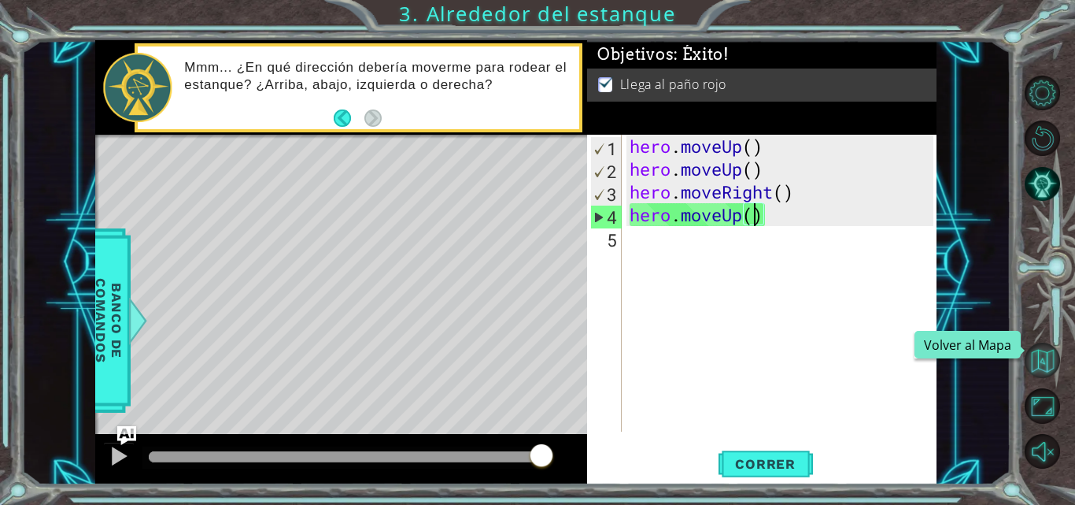
click at [1039, 363] on button "Volver al Mapa" at bounding box center [1042, 359] width 35 height 35
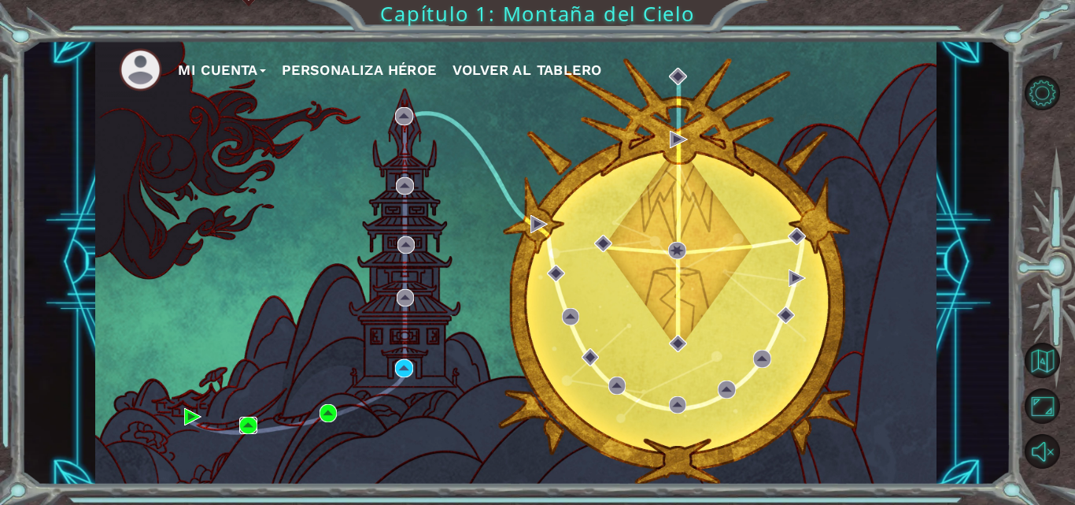
click at [250, 424] on img at bounding box center [247, 424] width 17 height 17
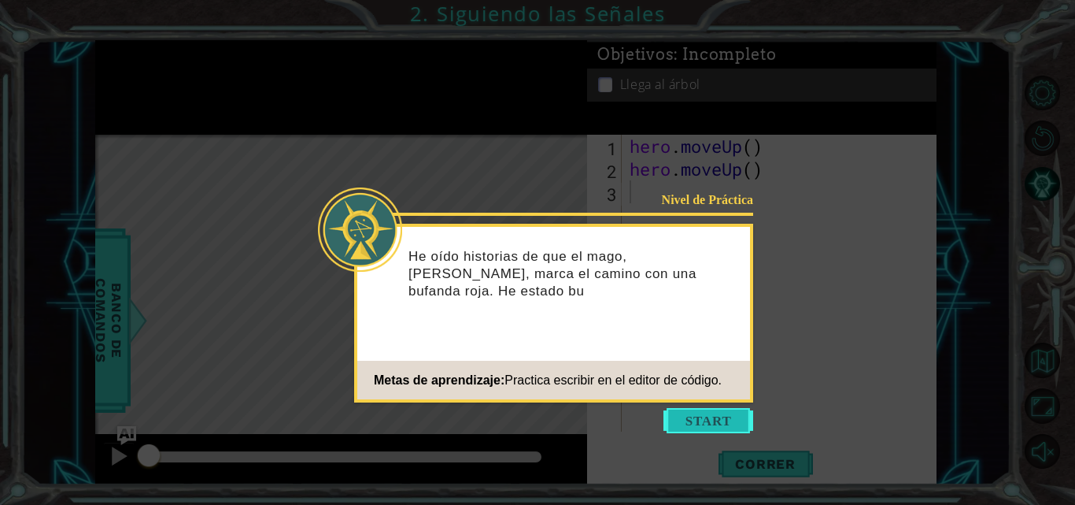
click at [687, 420] on button "Start" at bounding box center [709, 420] width 90 height 25
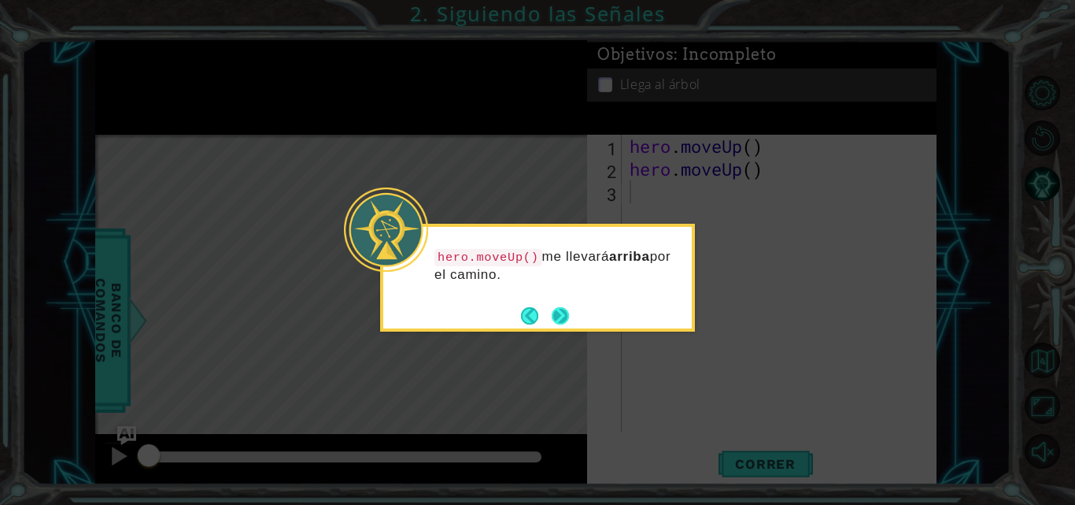
click at [554, 314] on button "Next" at bounding box center [560, 315] width 17 height 17
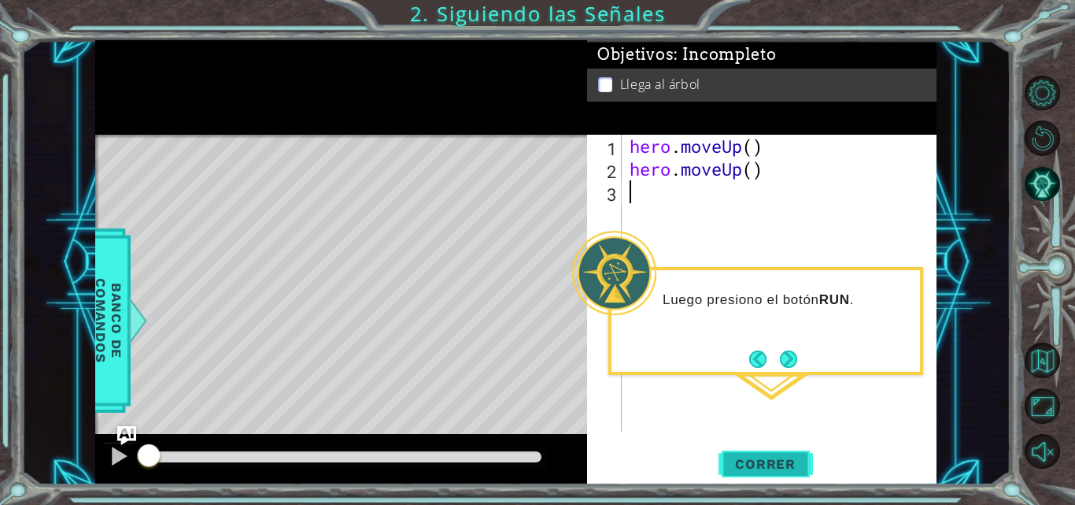
click at [777, 464] on span "Correr" at bounding box center [765, 464] width 92 height 16
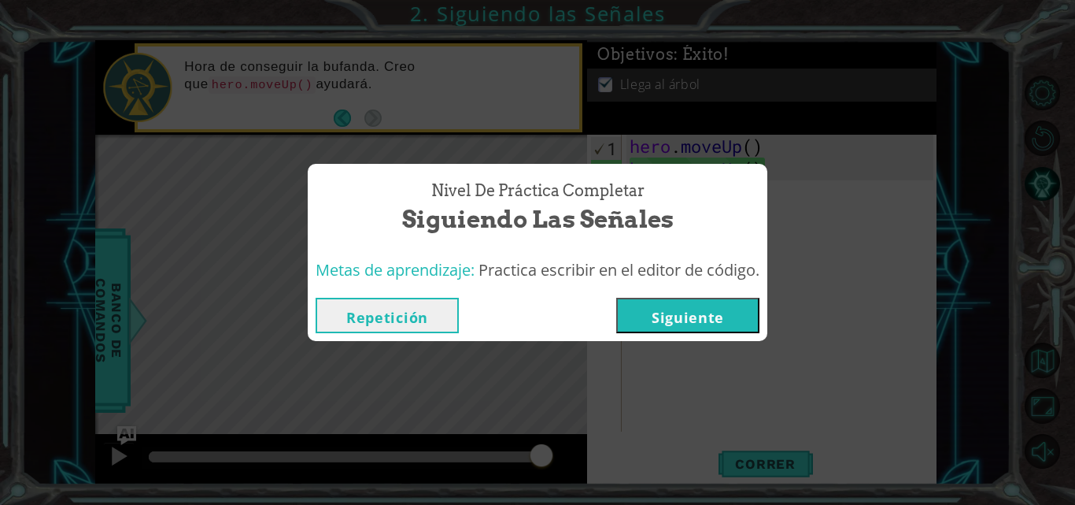
click at [722, 304] on button "Siguiente" at bounding box center [687, 315] width 143 height 35
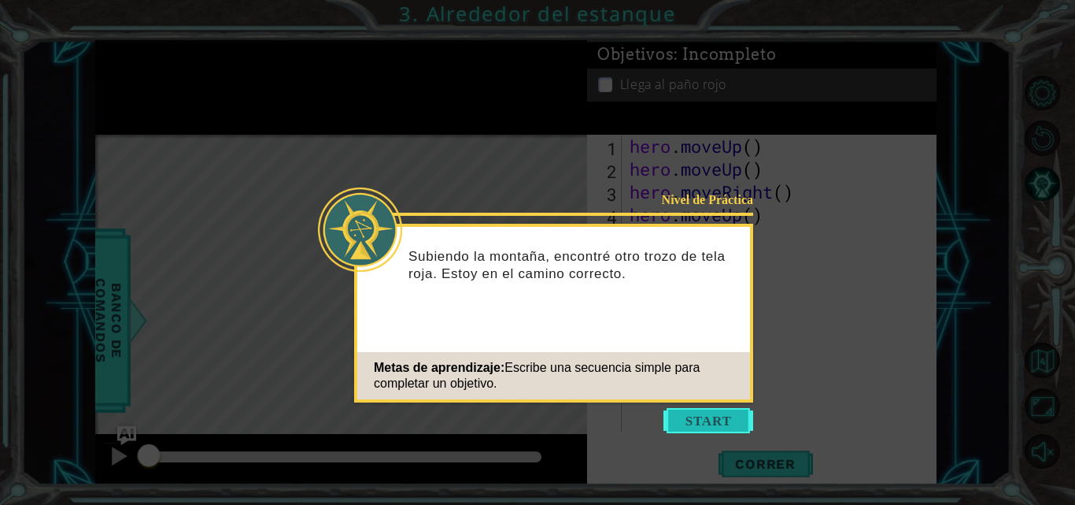
click at [701, 417] on button "Start" at bounding box center [709, 420] width 90 height 25
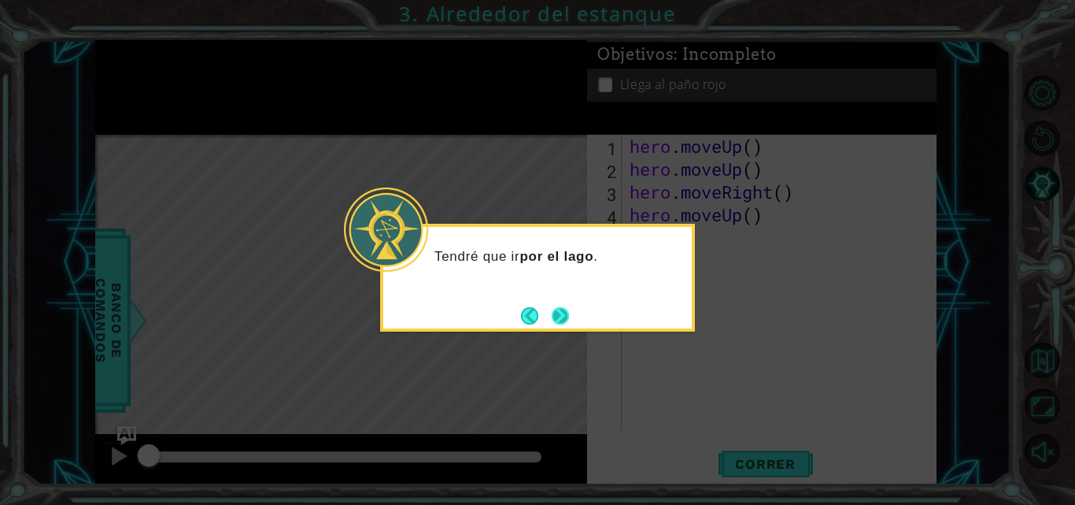
click at [564, 314] on button "Next" at bounding box center [560, 315] width 17 height 17
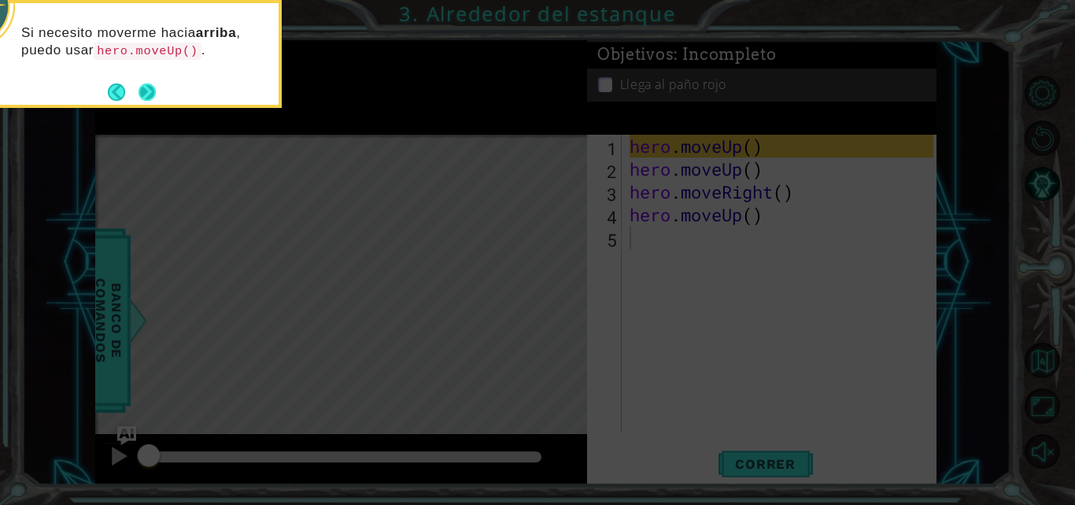
drag, startPoint x: 144, startPoint y: 98, endPoint x: 147, endPoint y: 87, distance: 11.5
click at [147, 87] on button "Next" at bounding box center [147, 91] width 17 height 17
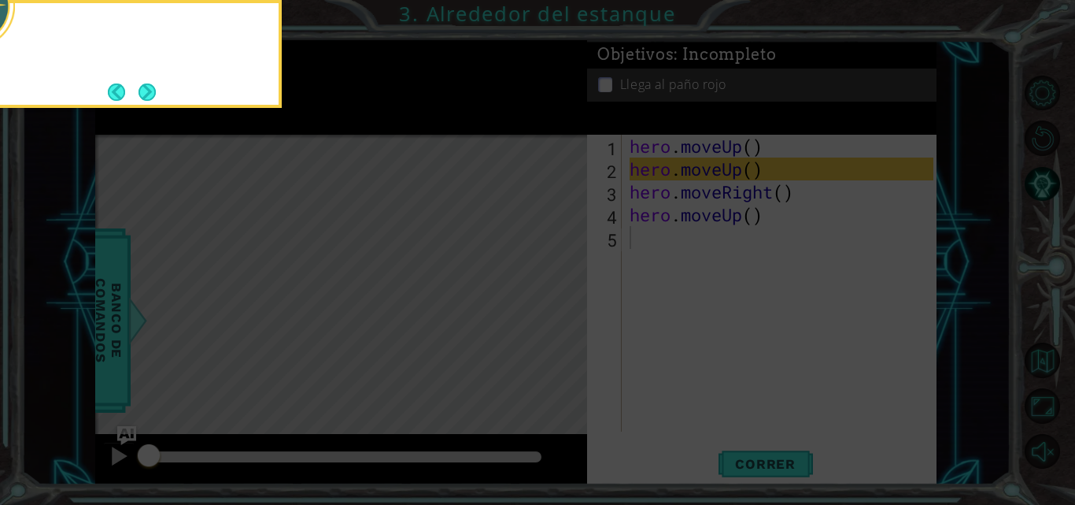
click at [147, 87] on button "Next" at bounding box center [147, 91] width 17 height 17
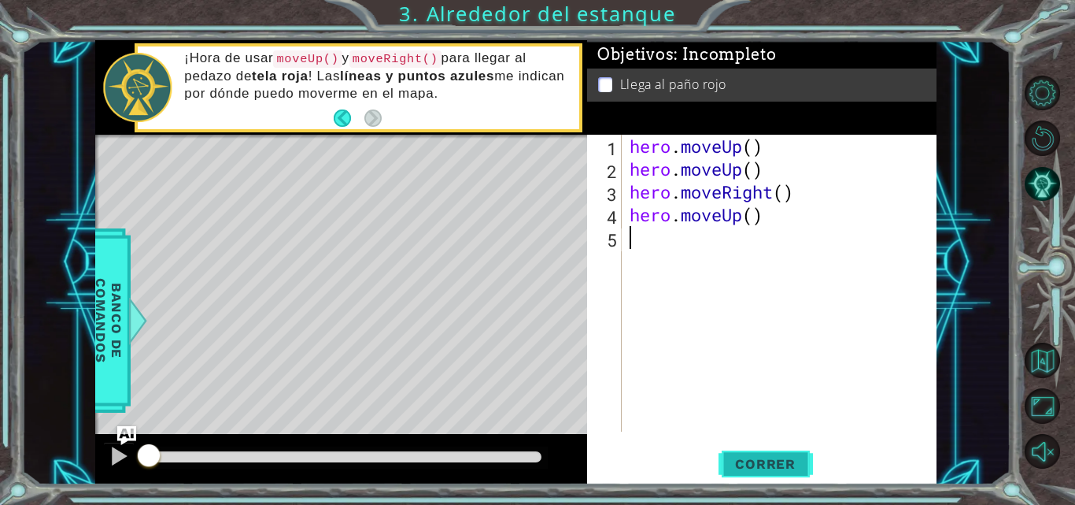
click at [749, 459] on span "Correr" at bounding box center [765, 464] width 92 height 16
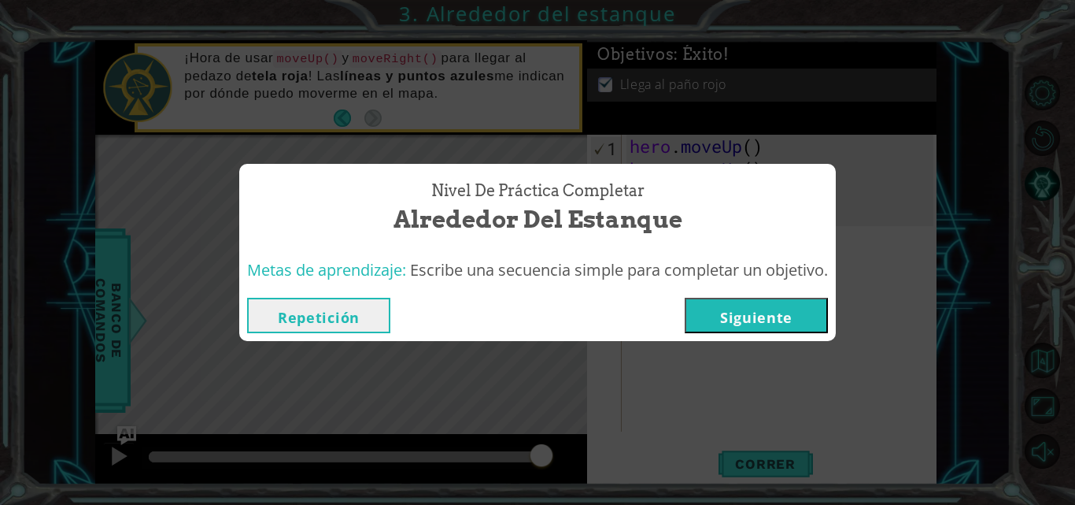
click at [748, 305] on button "Siguiente" at bounding box center [756, 315] width 143 height 35
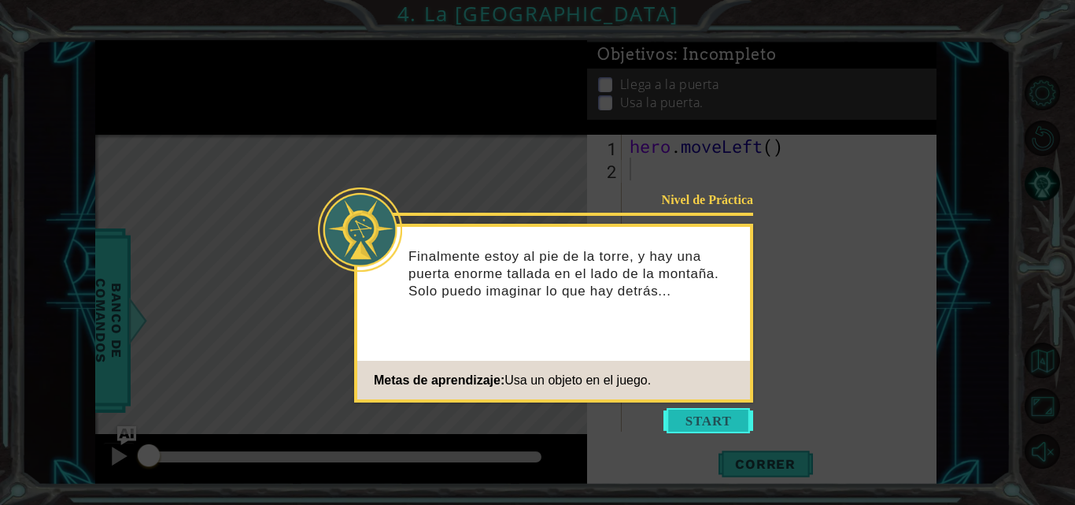
click at [679, 414] on button "Start" at bounding box center [709, 420] width 90 height 25
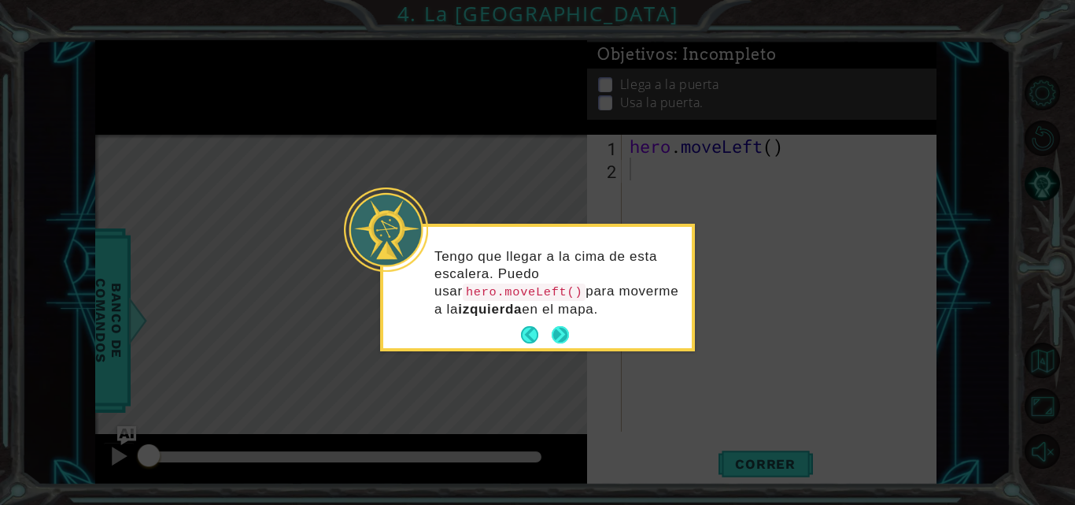
click at [560, 338] on button "Next" at bounding box center [560, 334] width 17 height 17
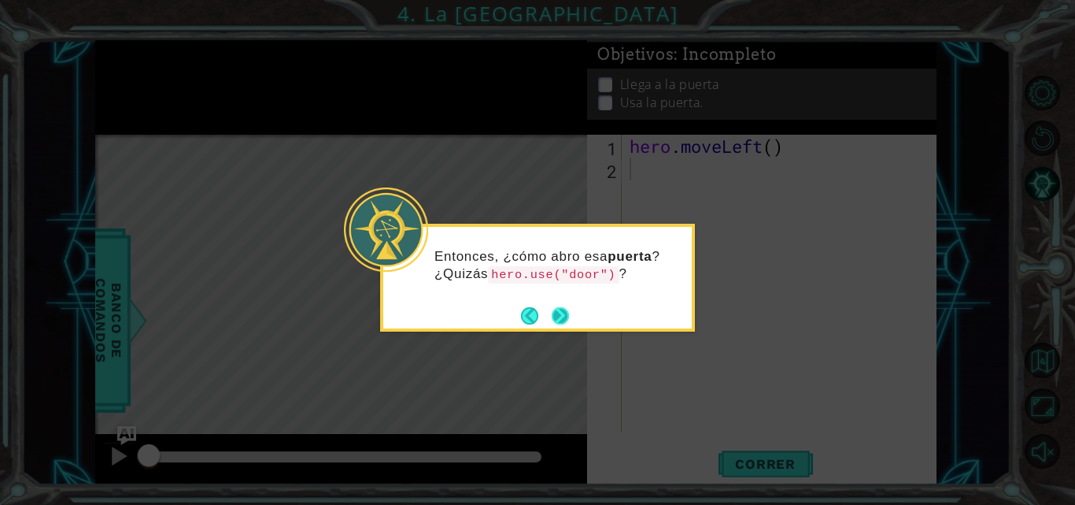
click at [567, 309] on button "Next" at bounding box center [560, 315] width 17 height 17
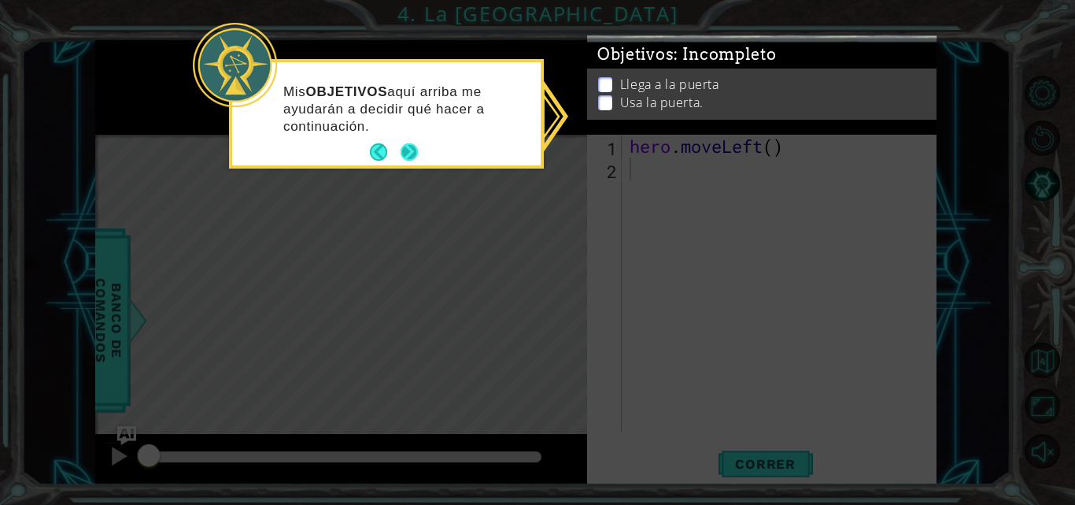
click at [405, 143] on button "Next" at bounding box center [409, 151] width 17 height 17
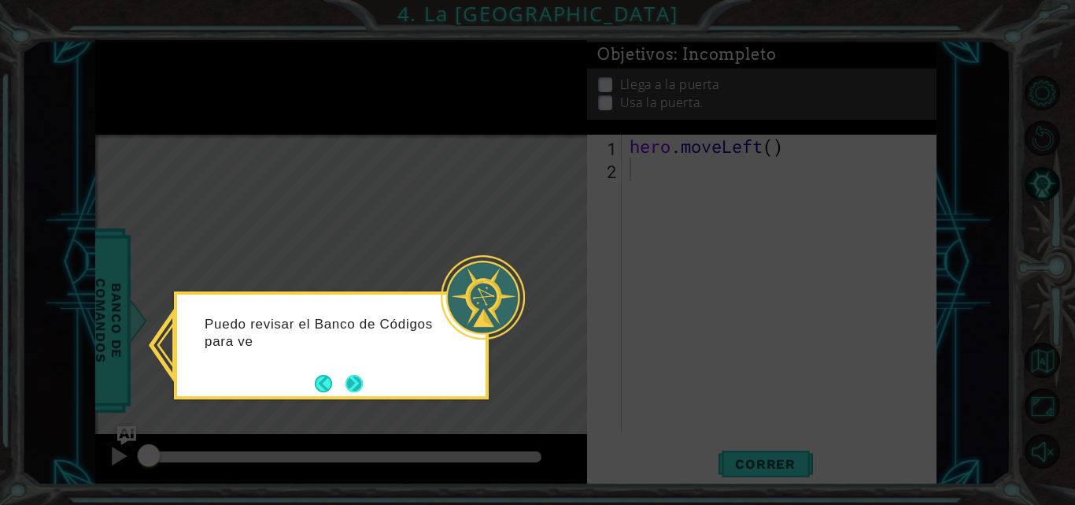
click at [351, 379] on button "Next" at bounding box center [354, 383] width 17 height 17
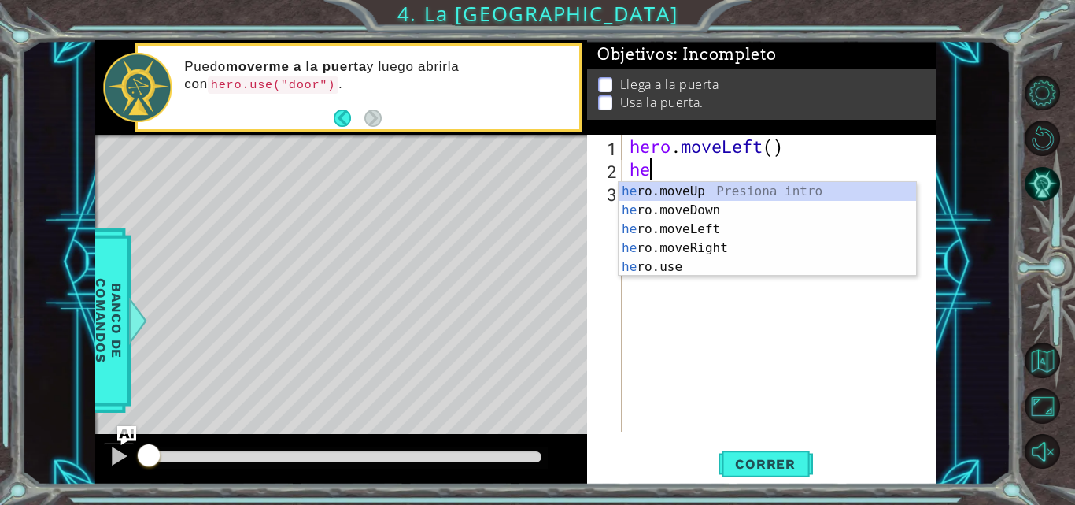
scroll to position [0, 1]
type textarea "hero"
click at [719, 191] on div "hero .moveUp Presiona intro hero .moveDown Presiona intro hero .moveLeft Presio…" at bounding box center [768, 248] width 298 height 132
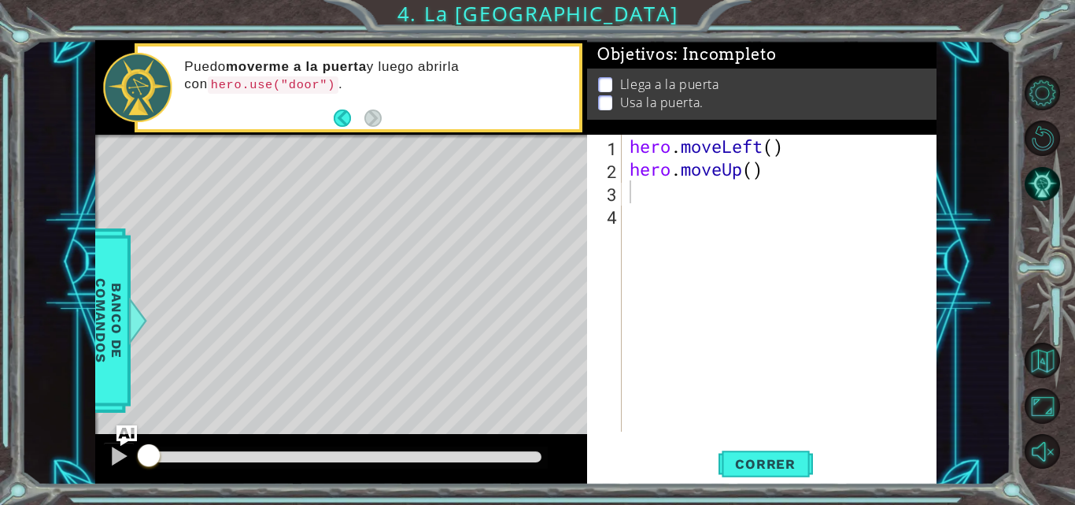
click at [118, 446] on img "Ask AI" at bounding box center [126, 435] width 20 height 20
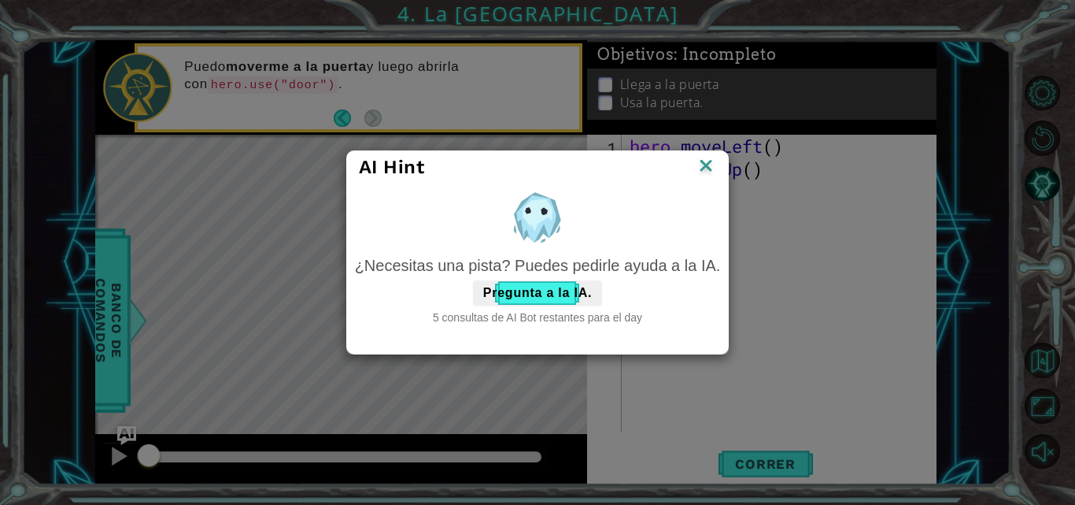
click at [719, 162] on div "AI Hint" at bounding box center [538, 167] width 382 height 32
click at [710, 161] on img at bounding box center [706, 167] width 20 height 24
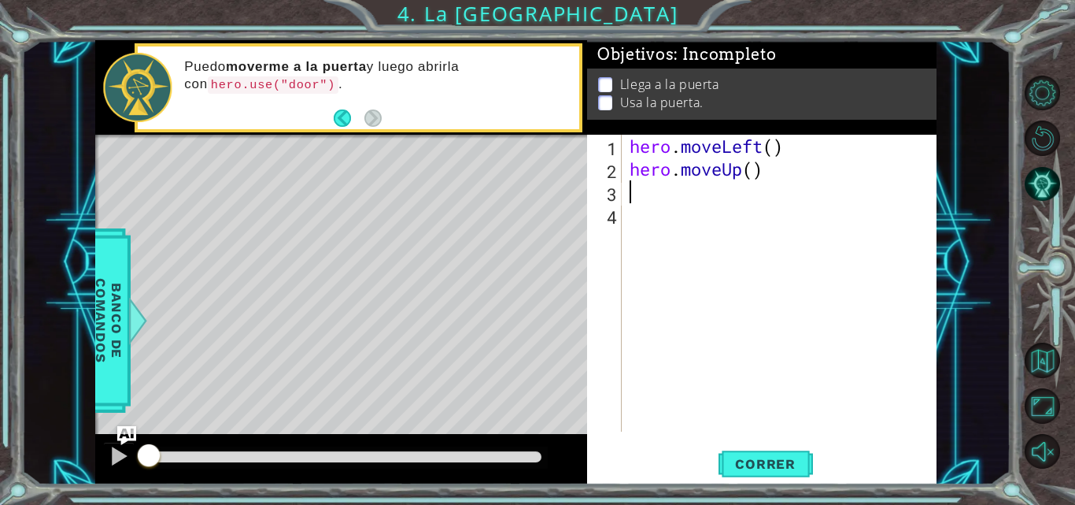
click at [766, 176] on div "hero . moveLeft ( ) hero . moveUp ( )" at bounding box center [784, 306] width 315 height 342
type textarea "hero.move"
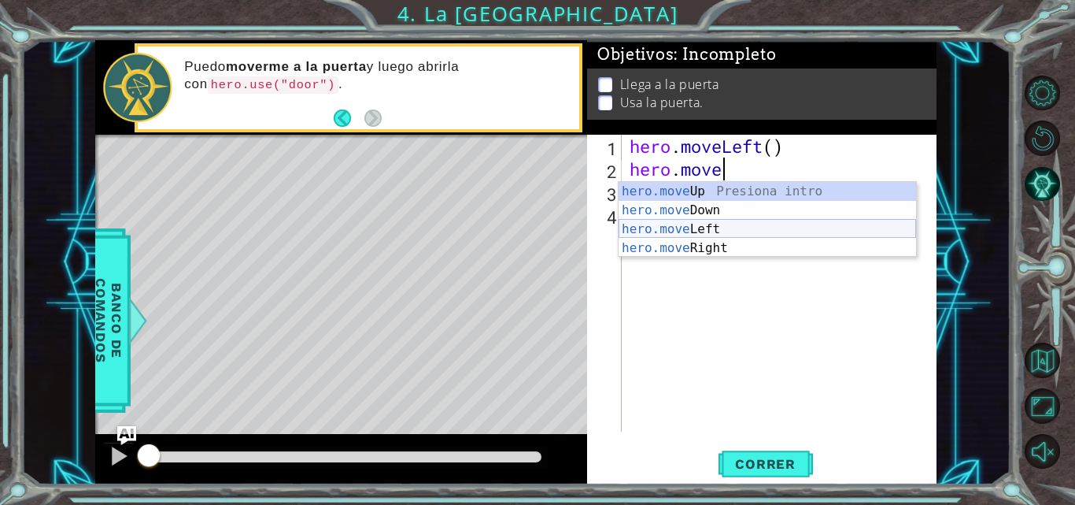
click at [738, 221] on div "hero.move Up Presiona intro hero.move Down Presiona intro hero.move Left Presio…" at bounding box center [768, 238] width 298 height 113
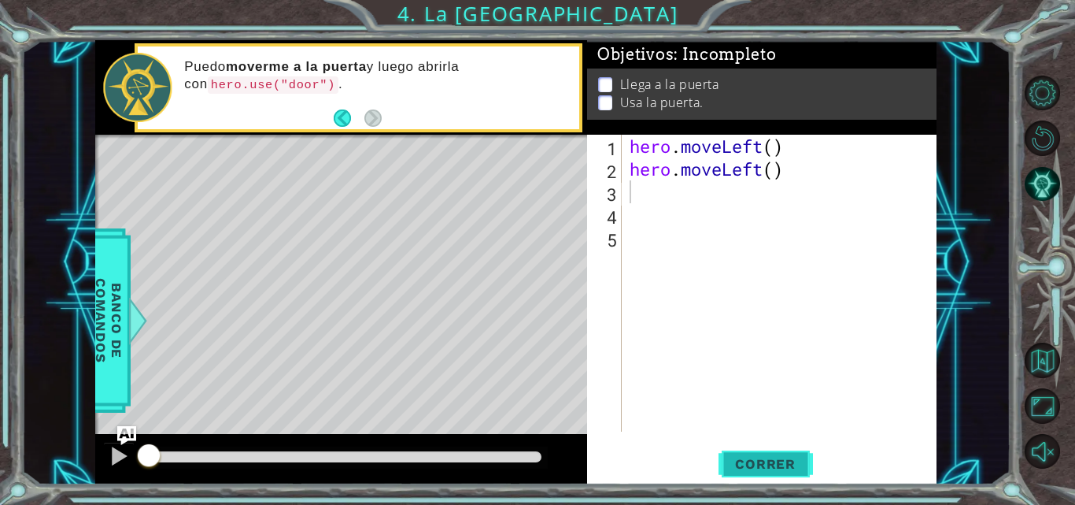
click at [732, 471] on span "Correr" at bounding box center [765, 464] width 92 height 16
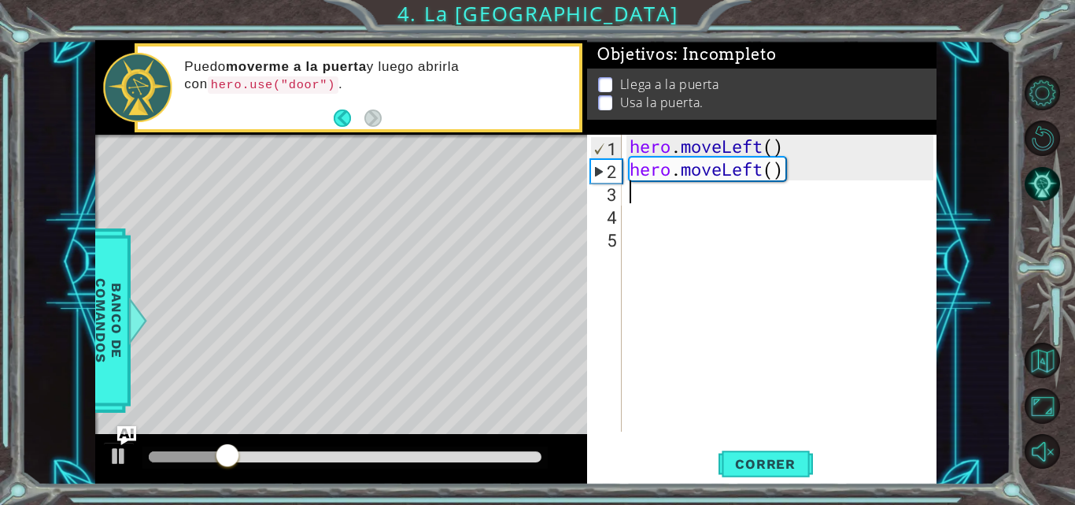
click at [649, 193] on div "hero . moveLeft ( ) hero . moveLeft ( )" at bounding box center [784, 306] width 315 height 342
type textarea "h"
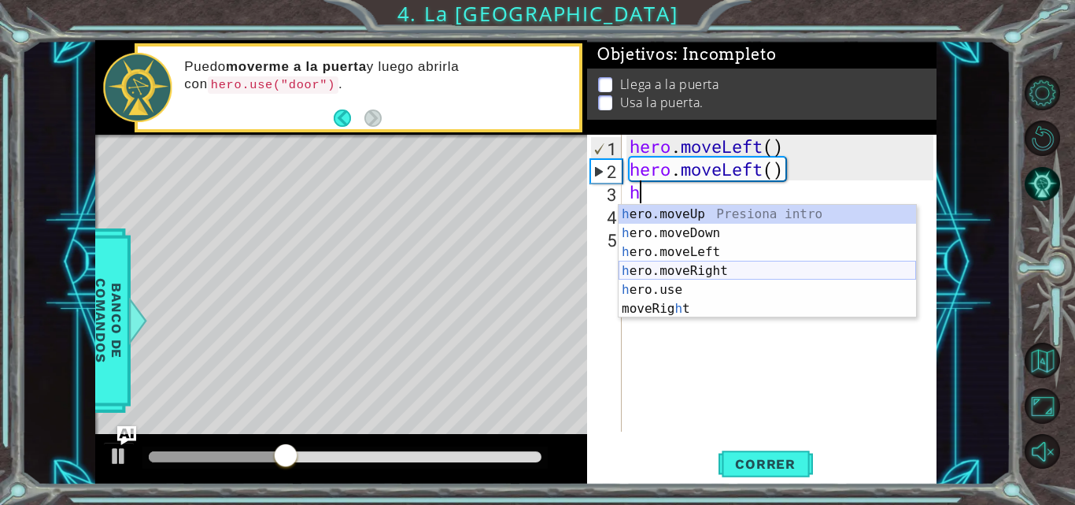
click at [671, 263] on div "h ero.moveUp Presiona intro h ero.moveDown Presiona intro h ero.moveLeft Presio…" at bounding box center [768, 280] width 298 height 151
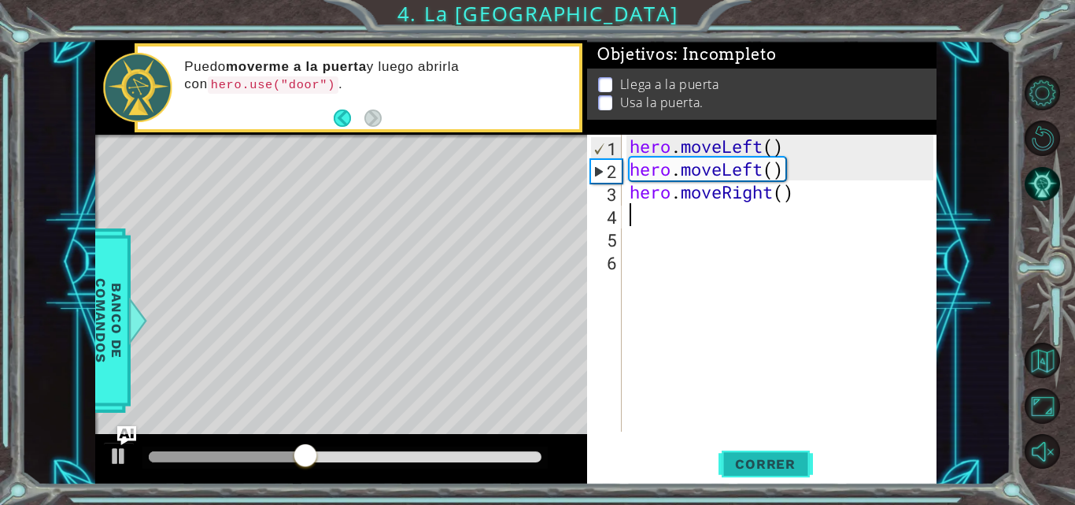
click at [741, 467] on span "Correr" at bounding box center [765, 464] width 92 height 16
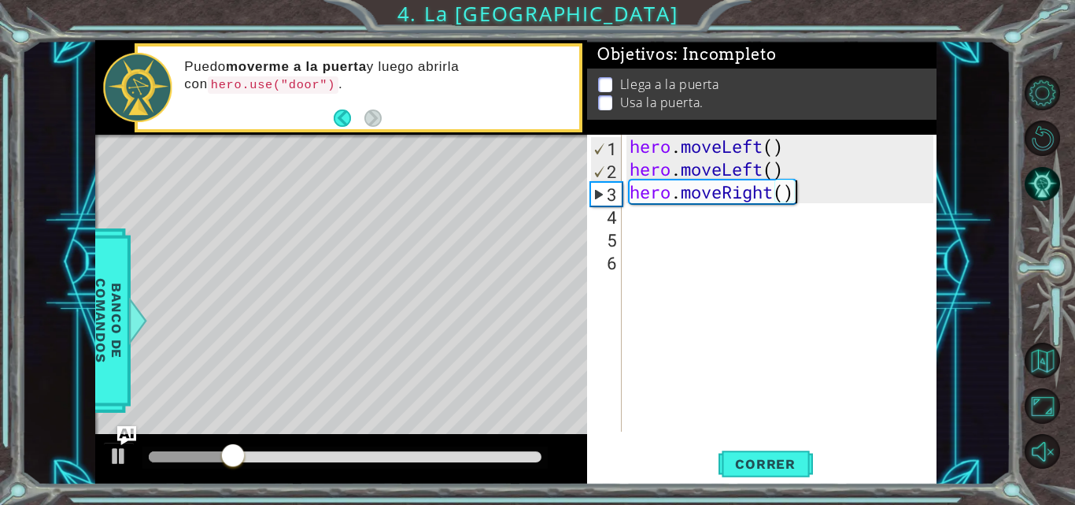
click at [825, 194] on div "hero . moveLeft ( ) hero . moveLeft ( ) hero . moveRight ( )" at bounding box center [784, 306] width 315 height 342
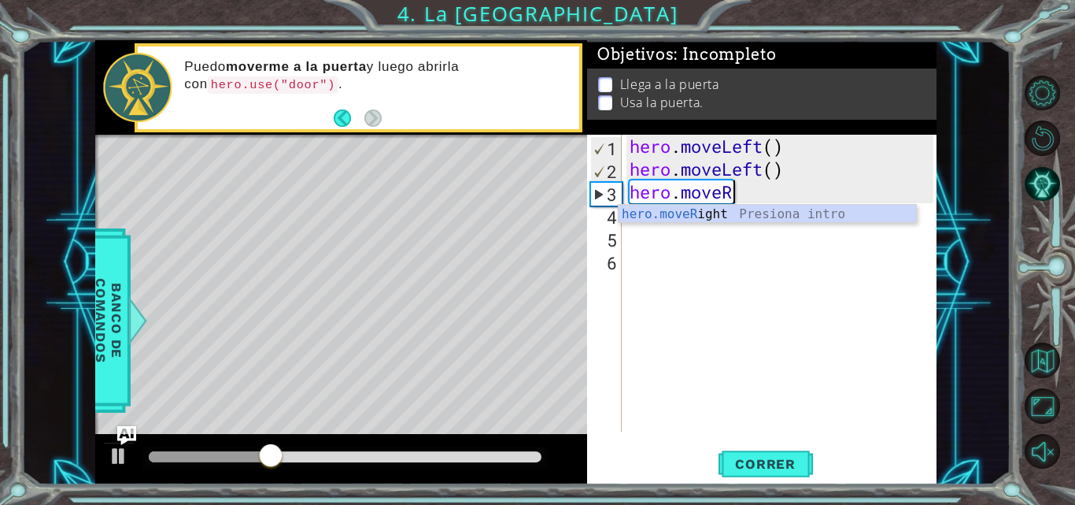
type textarea "hero.move"
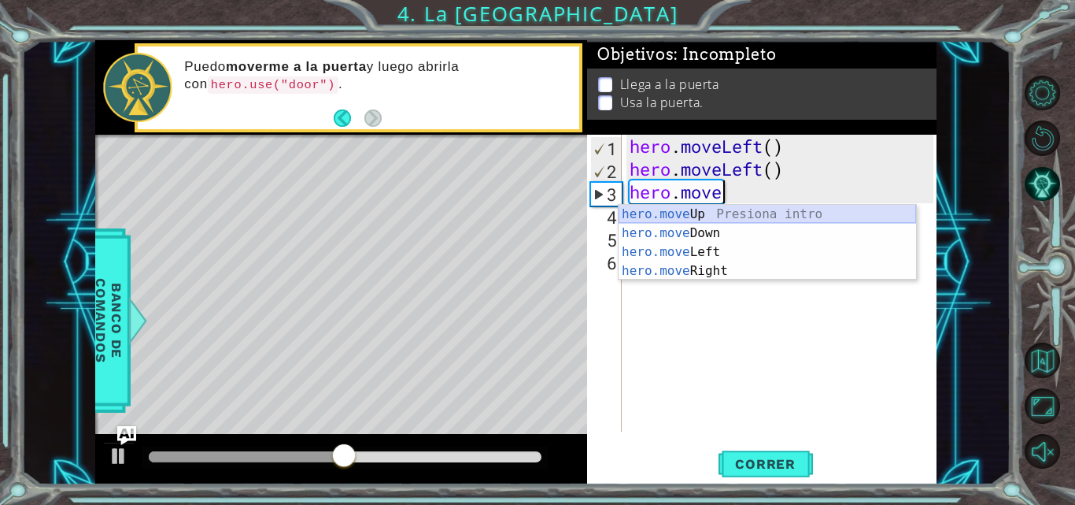
click at [686, 211] on div "hero.move Up Presiona intro hero.move Down Presiona intro hero.move Left Presio…" at bounding box center [768, 261] width 298 height 113
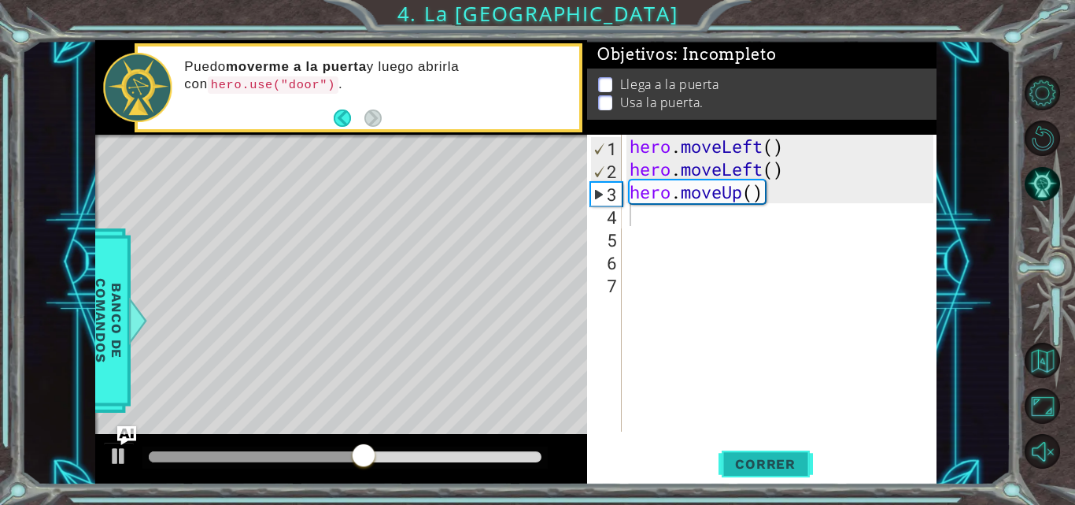
click at [761, 470] on span "Correr" at bounding box center [765, 464] width 92 height 16
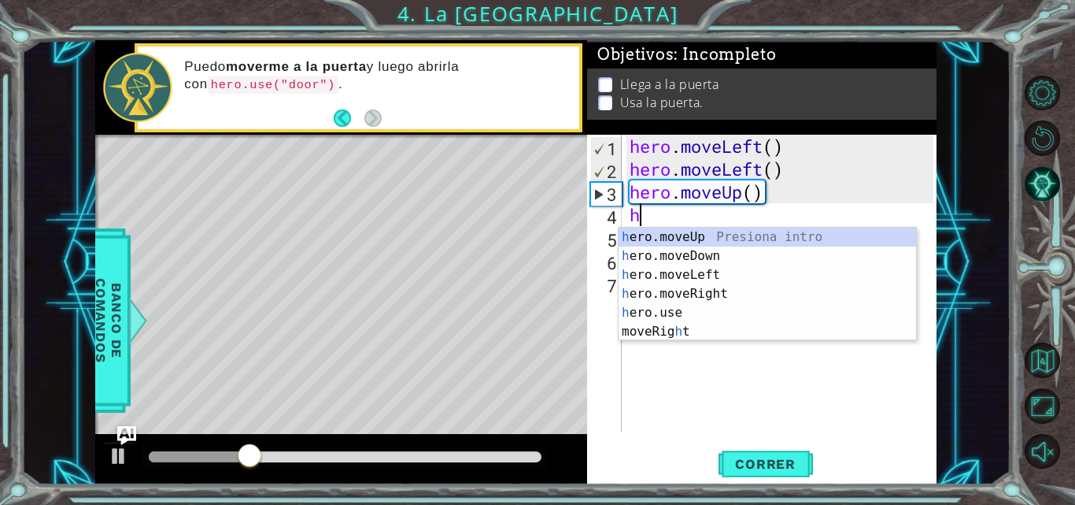
type textarea "he"
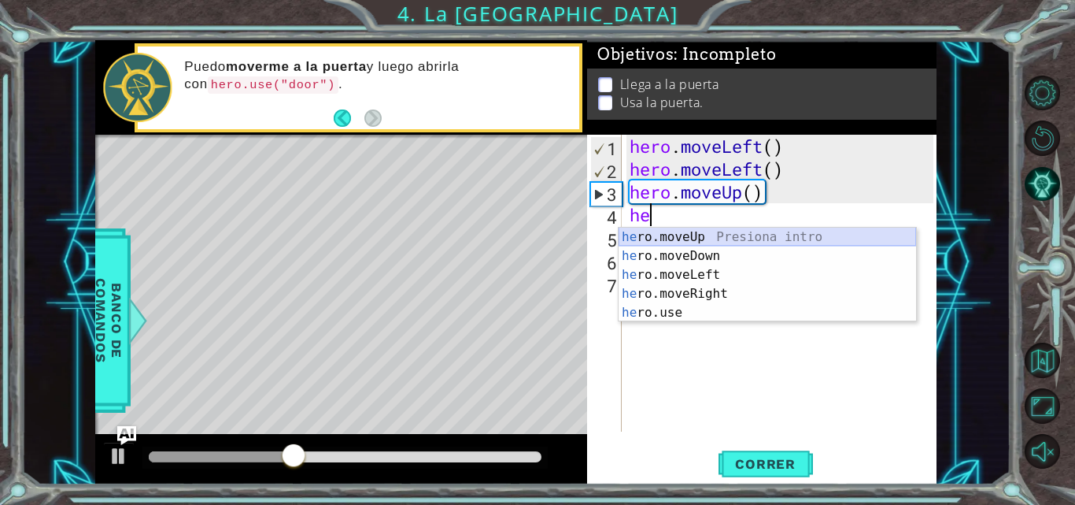
click at [713, 234] on div "he ro.moveUp Presiona intro he ro.moveDown Presiona intro he ro.moveLeft Presio…" at bounding box center [768, 293] width 298 height 132
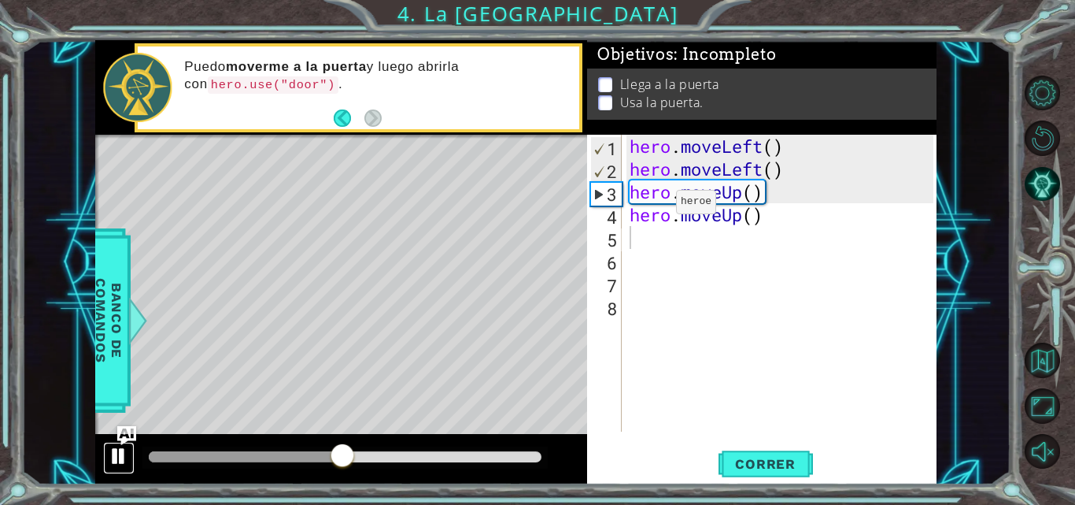
click at [113, 449] on div at bounding box center [119, 456] width 20 height 20
drag, startPoint x: 342, startPoint y: 460, endPoint x: 289, endPoint y: 450, distance: 53.7
click at [289, 450] on div at bounding box center [291, 456] width 28 height 28
click at [119, 455] on div at bounding box center [119, 456] width 20 height 20
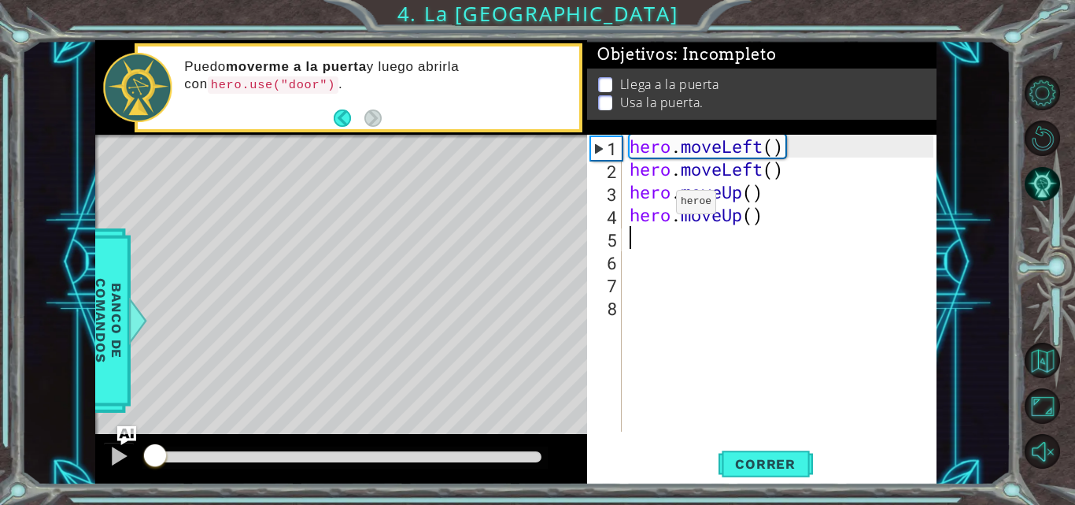
drag, startPoint x: 311, startPoint y: 457, endPoint x: 149, endPoint y: 437, distance: 163.4
click at [149, 437] on div at bounding box center [341, 459] width 492 height 50
click at [119, 457] on div at bounding box center [119, 456] width 20 height 20
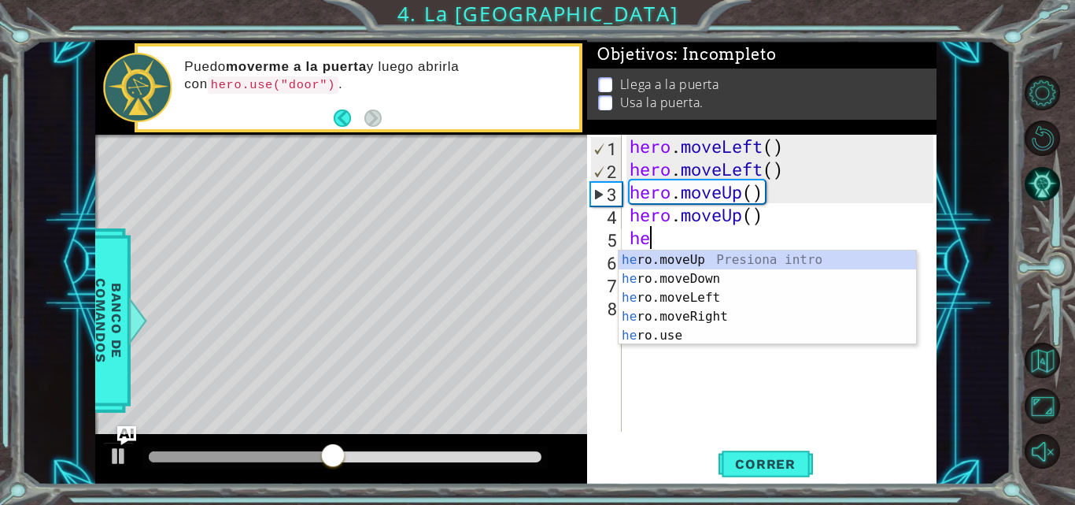
scroll to position [0, 1]
type textarea "hero"
click at [689, 253] on div "hero .moveUp Presiona intro hero .moveDown Presiona intro hero .moveLeft Presio…" at bounding box center [768, 316] width 298 height 132
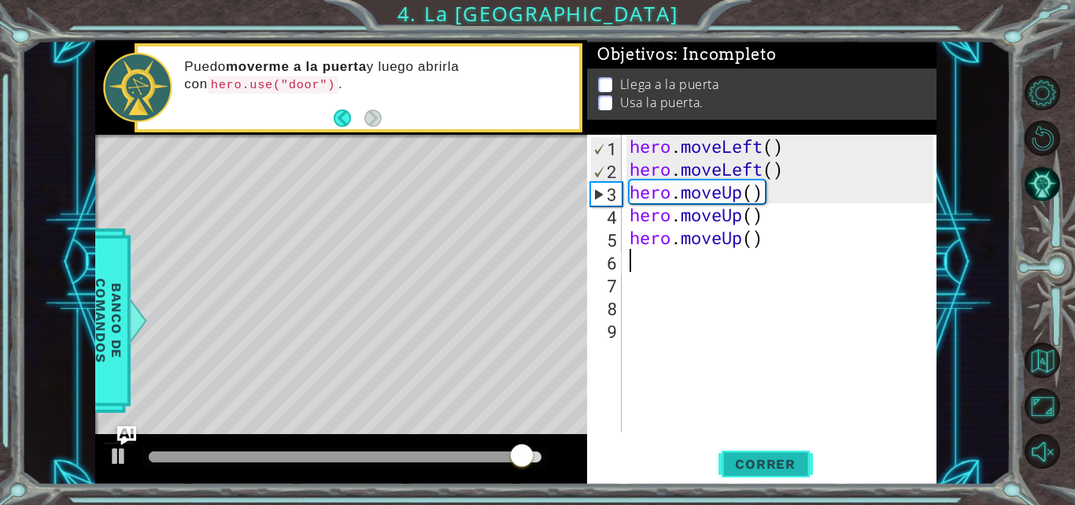
click at [755, 457] on span "Correr" at bounding box center [765, 464] width 92 height 16
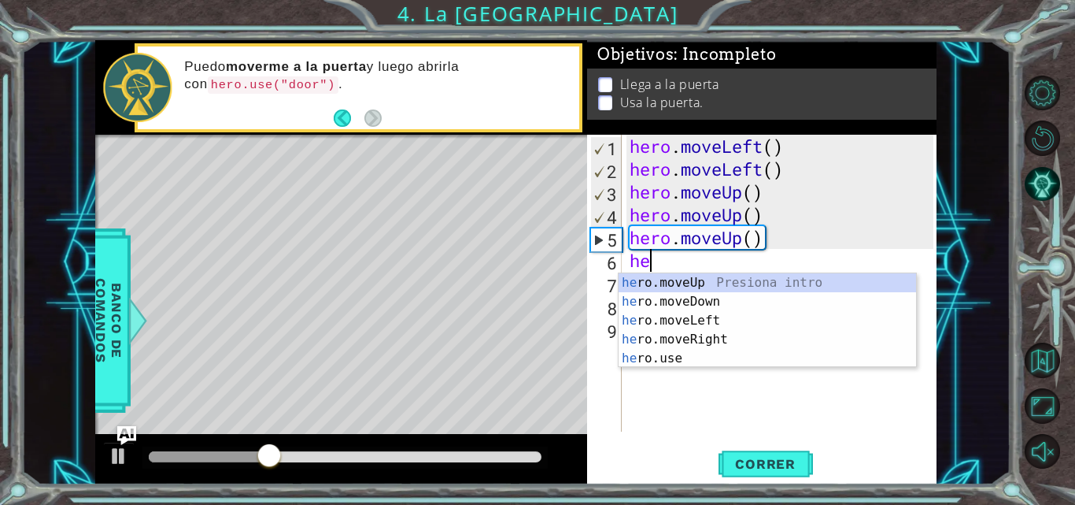
type textarea "her"
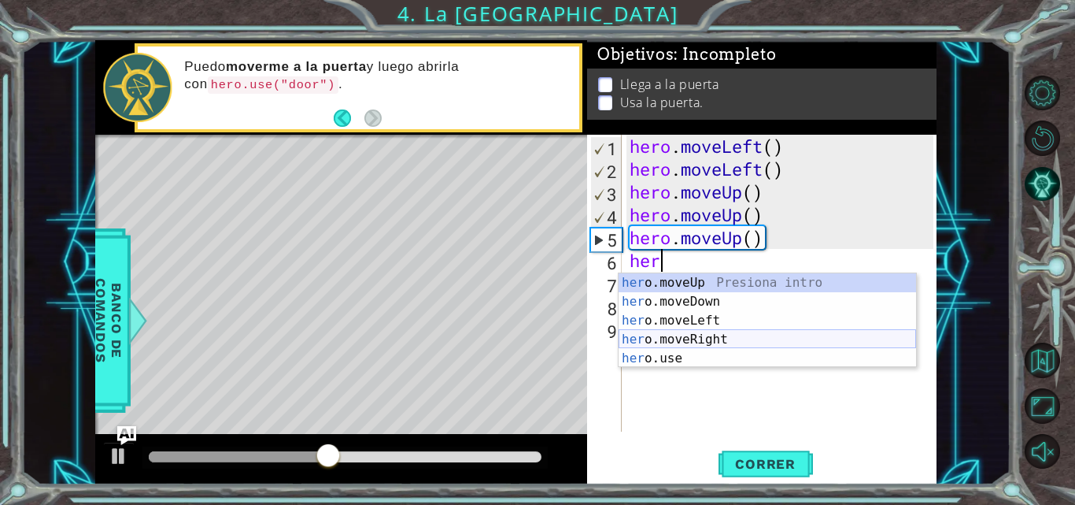
click at [716, 335] on div "her o.moveUp Presiona intro her o.moveDown Presiona intro her o.moveLeft Presio…" at bounding box center [768, 339] width 298 height 132
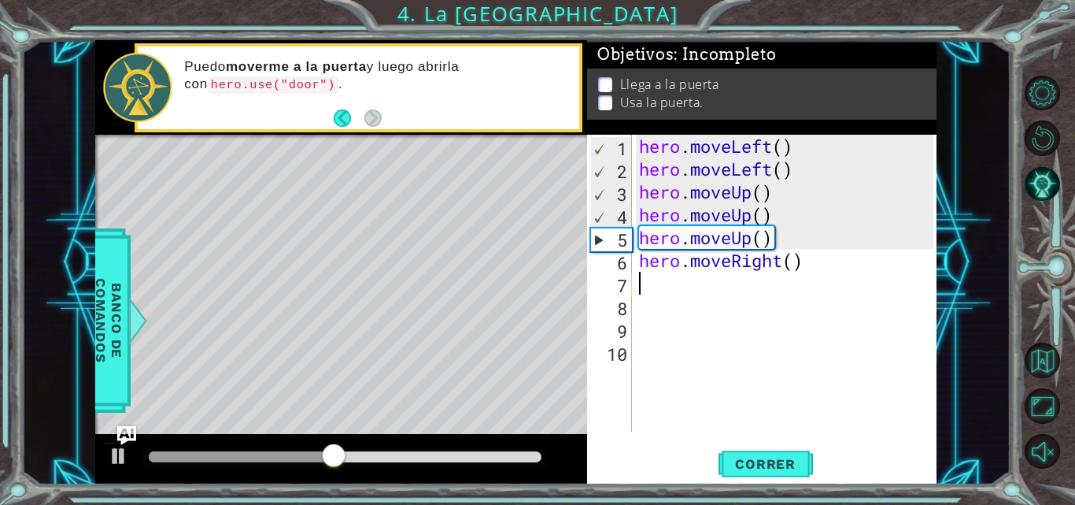
scroll to position [0, 0]
click at [725, 465] on span "Correr" at bounding box center [765, 464] width 92 height 16
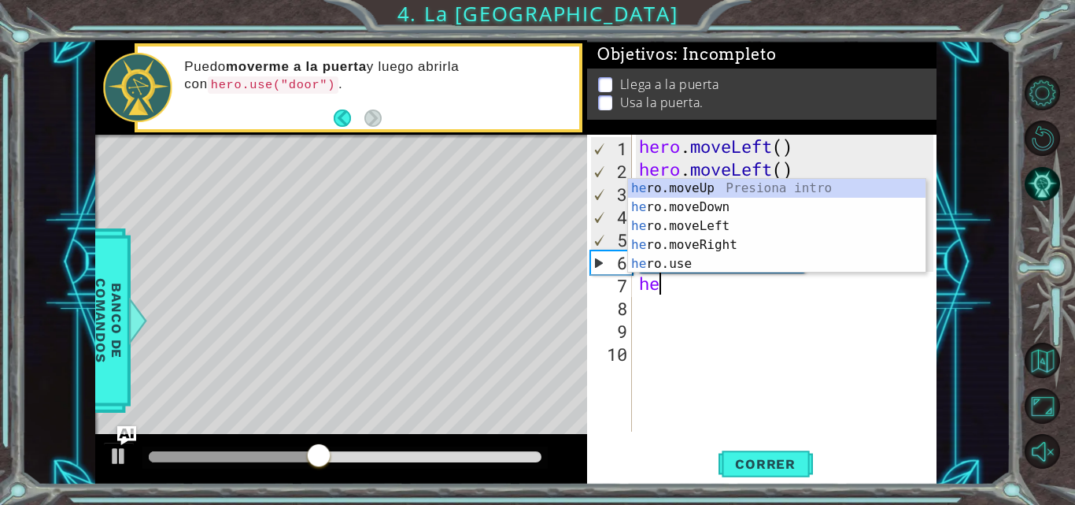
scroll to position [0, 1]
type textarea "hero"
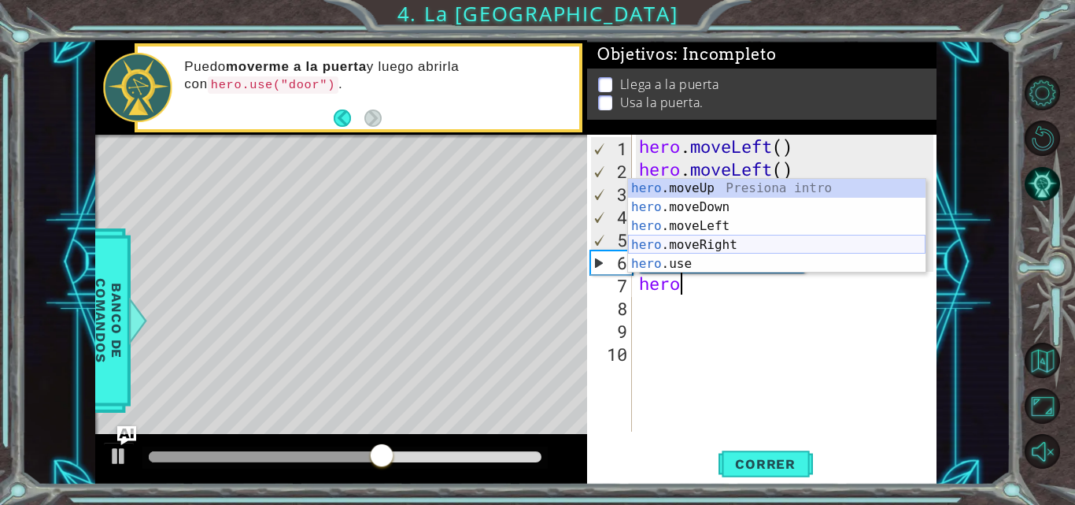
click at [692, 241] on div "hero .moveUp Presiona intro hero .moveDown Presiona intro hero .moveLeft Presio…" at bounding box center [777, 245] width 298 height 132
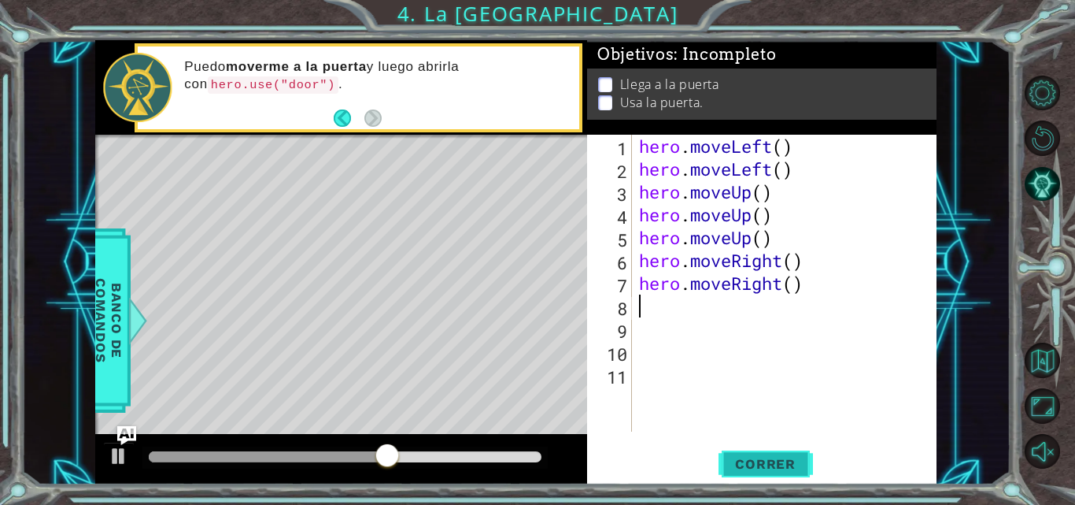
scroll to position [0, 0]
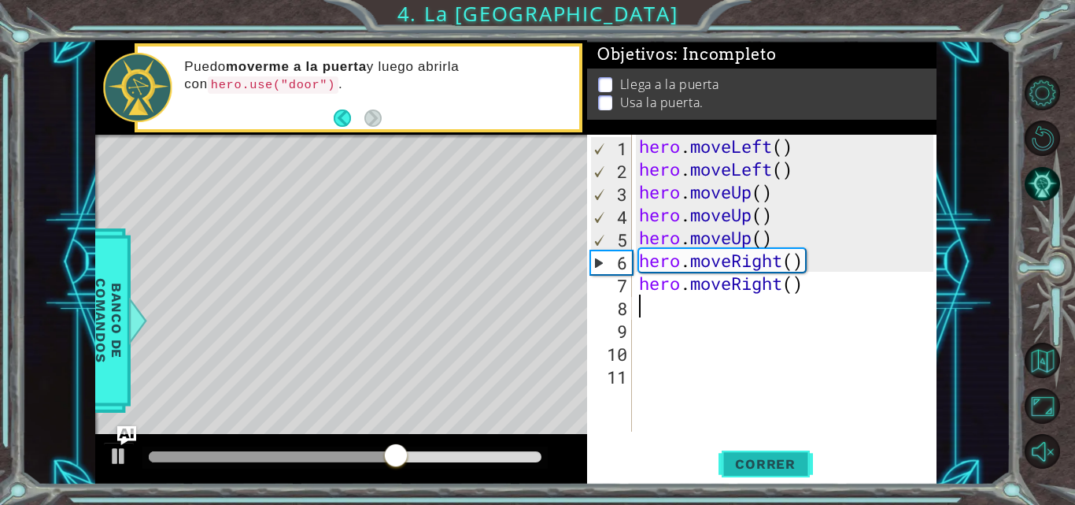
click at [756, 456] on span "Correr" at bounding box center [765, 464] width 92 height 16
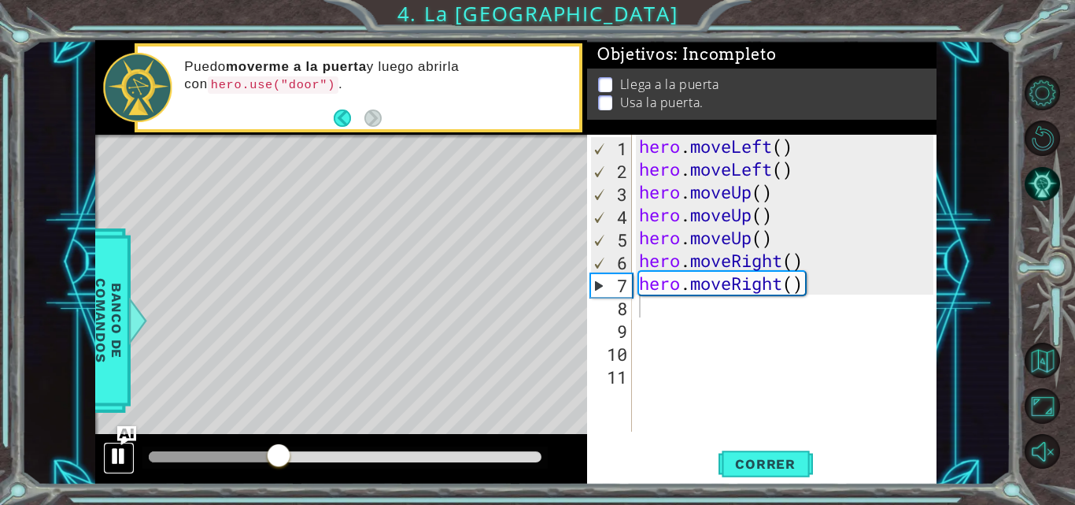
click at [120, 449] on div at bounding box center [119, 456] width 20 height 20
type textarea "he"
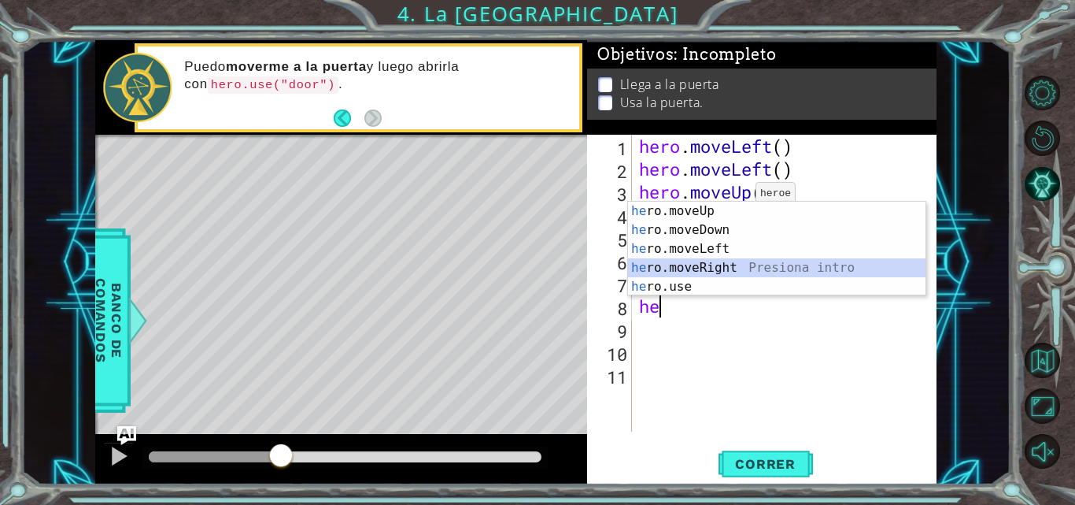
click at [718, 264] on div "he ro.moveUp Presiona intro he ro.moveDown Presiona intro he ro.moveLeft Presio…" at bounding box center [777, 268] width 298 height 132
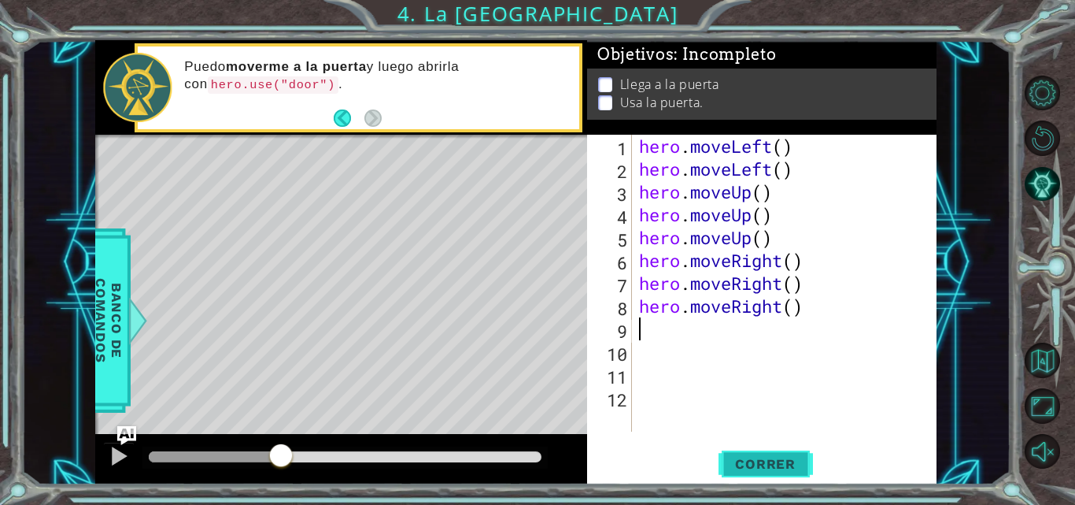
click at [756, 468] on span "Correr" at bounding box center [765, 464] width 92 height 16
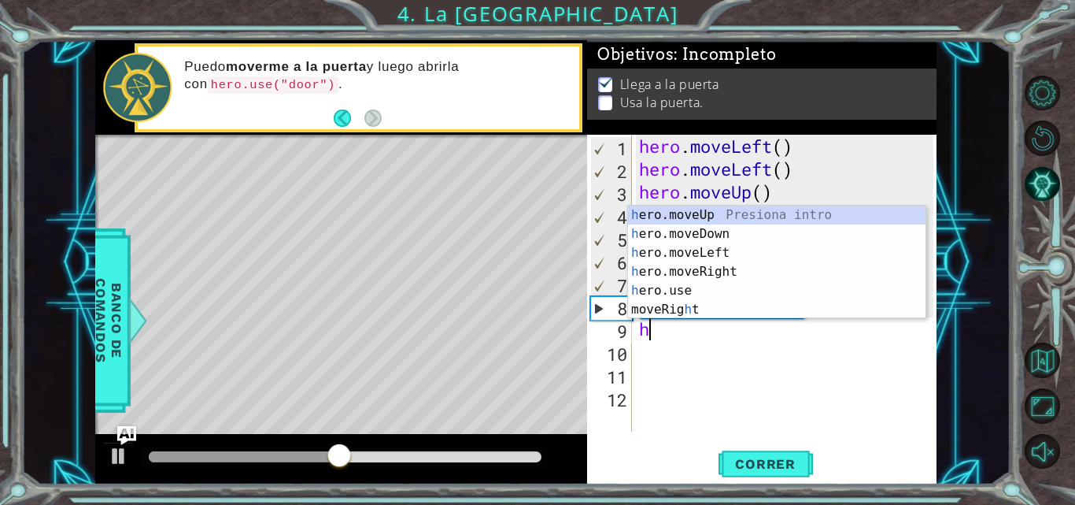
type textarea "he"
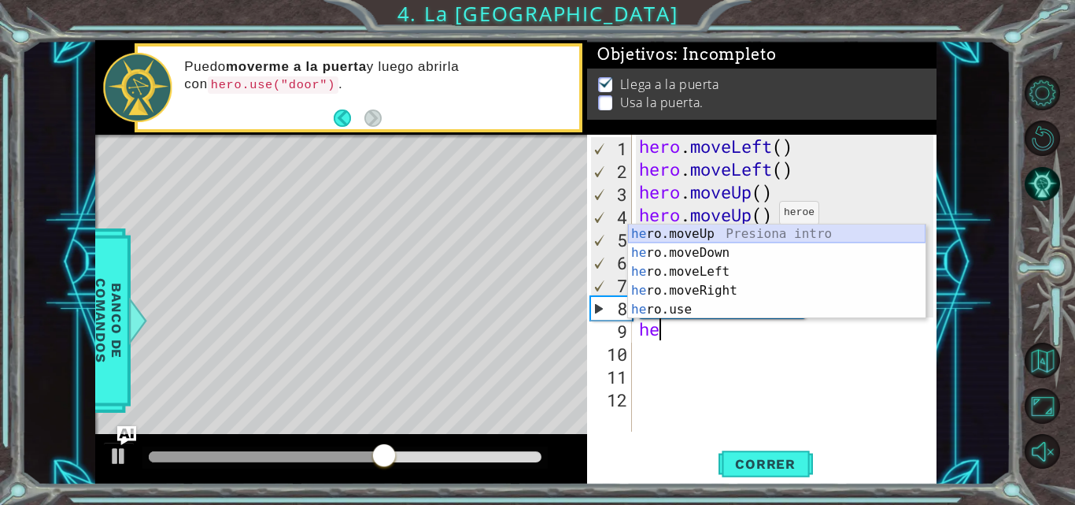
click at [723, 235] on div "he ro.moveUp Presiona intro he ro.moveDown Presiona intro he ro.moveLeft Presio…" at bounding box center [777, 290] width 298 height 132
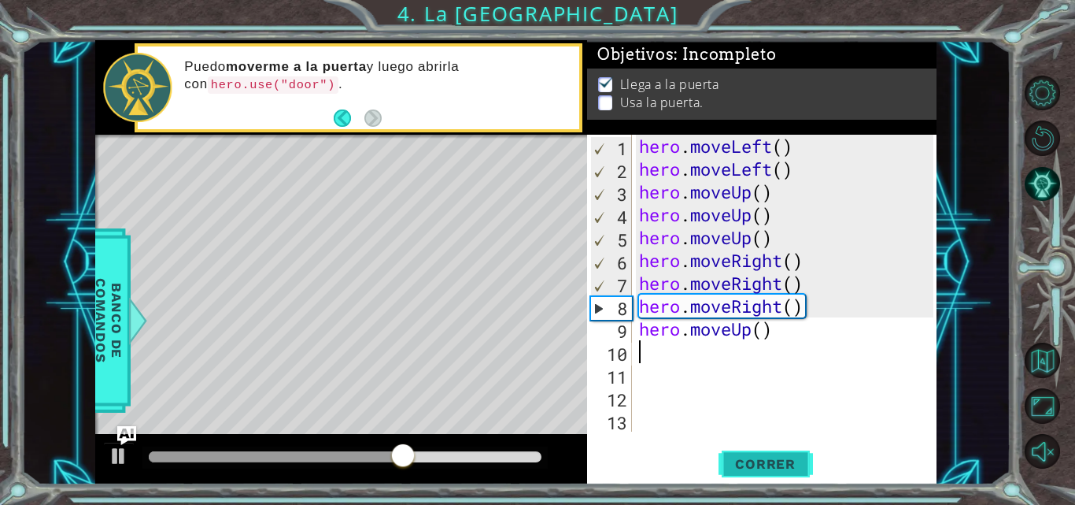
click at [756, 471] on span "Correr" at bounding box center [765, 464] width 92 height 16
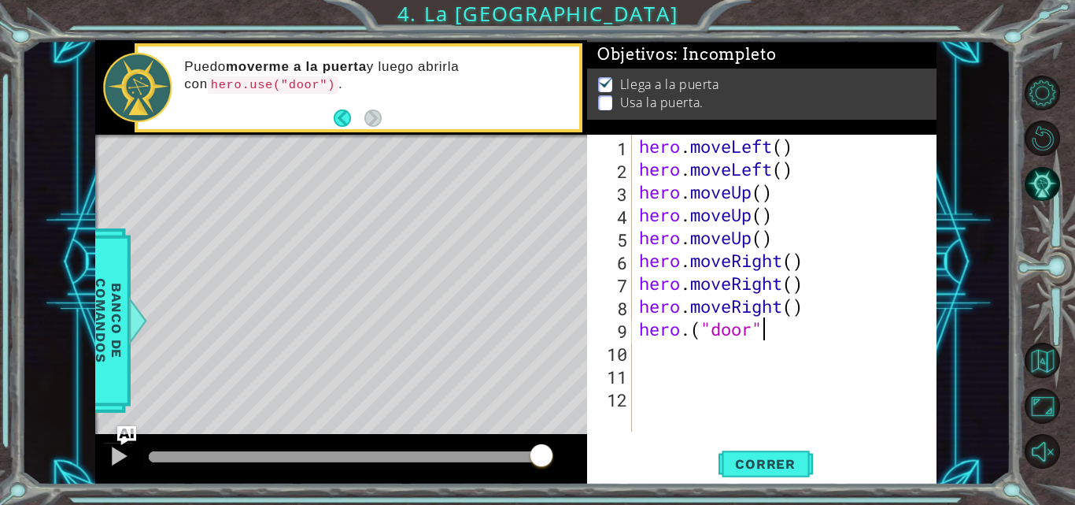
scroll to position [0, 6]
click at [771, 458] on span "Correr" at bounding box center [765, 464] width 92 height 16
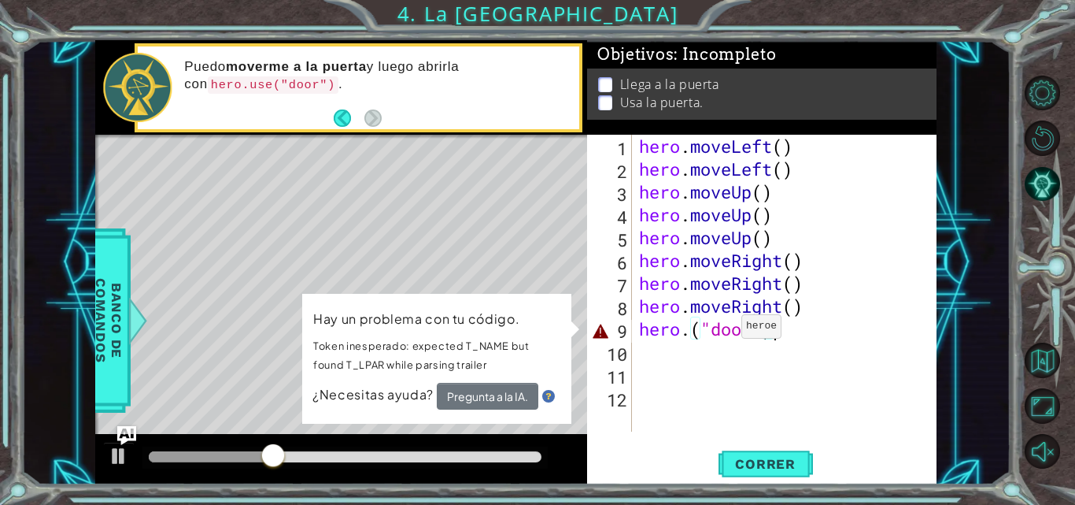
click at [727, 330] on div "hero . moveLeft ( ) hero . moveLeft ( ) hero . moveUp ( ) hero . moveUp ( ) her…" at bounding box center [788, 306] width 305 height 342
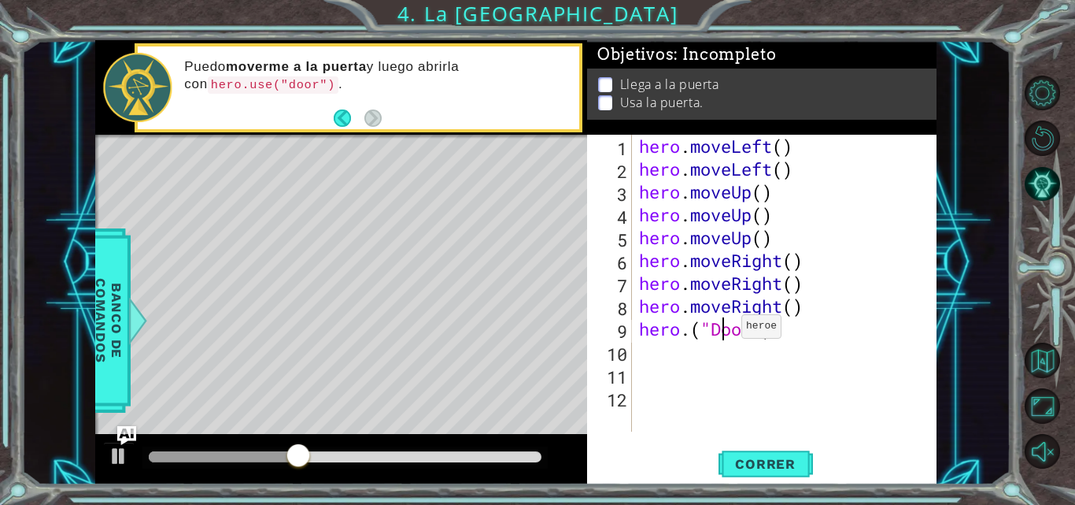
scroll to position [0, 4]
type textarea "hero.("Door")"
click at [767, 467] on span "Correr" at bounding box center [765, 464] width 92 height 16
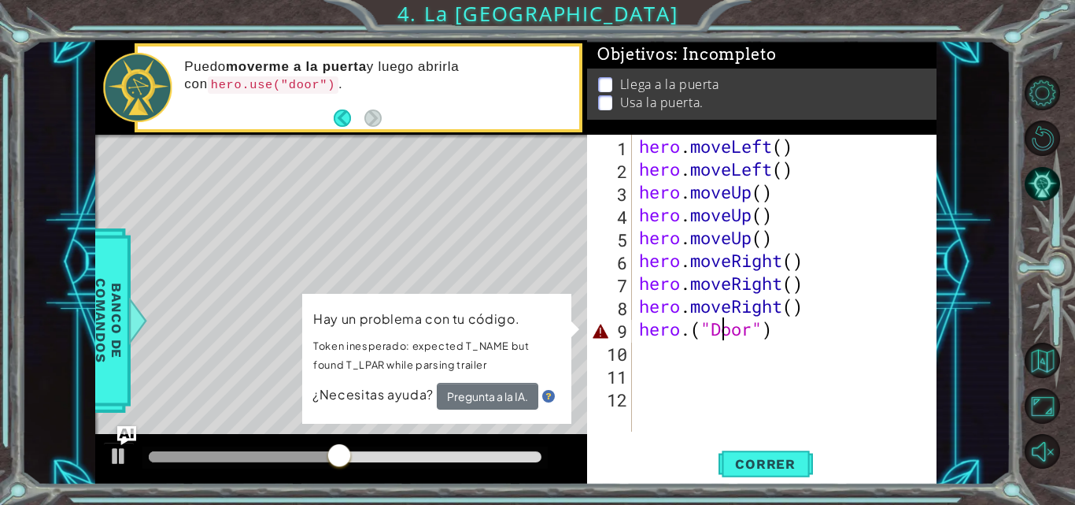
click at [566, 205] on div "Level Map" at bounding box center [458, 367] width 727 height 464
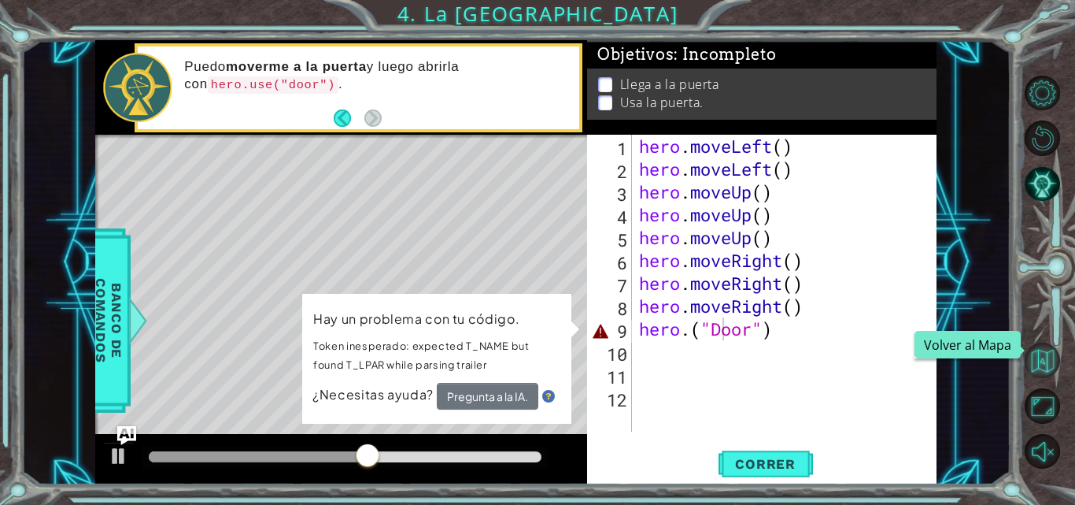
click at [1047, 351] on button "Volver al Mapa" at bounding box center [1042, 359] width 35 height 35
